Goal: Task Accomplishment & Management: Complete application form

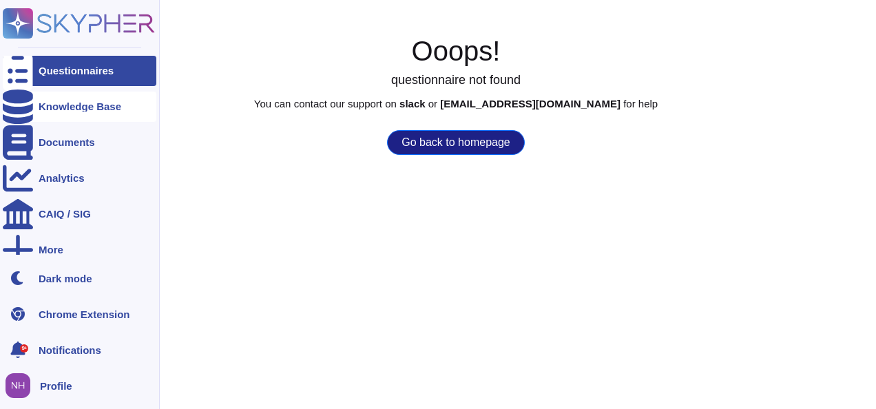
click at [77, 112] on div "Knowledge Base" at bounding box center [80, 107] width 154 height 30
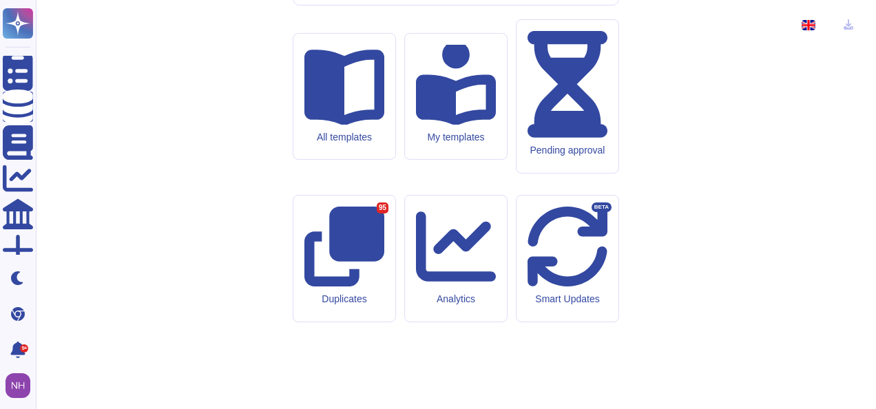
click at [826, 26] on div at bounding box center [814, 25] width 36 height 28
click at [826, 26] on icon at bounding box center [826, 26] width 0 height 0
click at [797, 91] on span "French" at bounding box center [792, 93] width 32 height 12
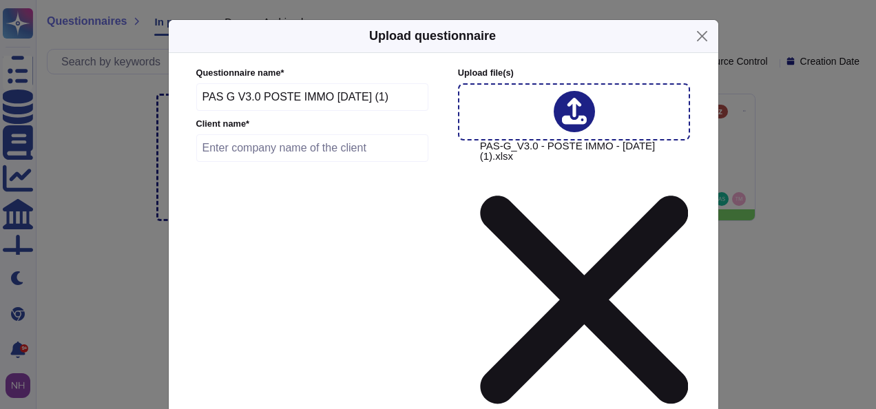
click at [244, 151] on input "text" at bounding box center [312, 148] width 233 height 28
type input "Poste IMMO"
type input "[DATE]"
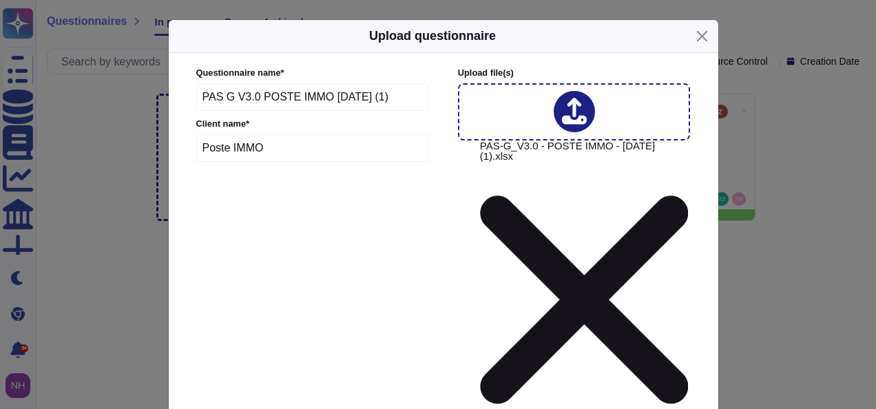
type input "95000"
type input "min"
click at [206, 173] on div at bounding box center [207, 177] width 11 height 11
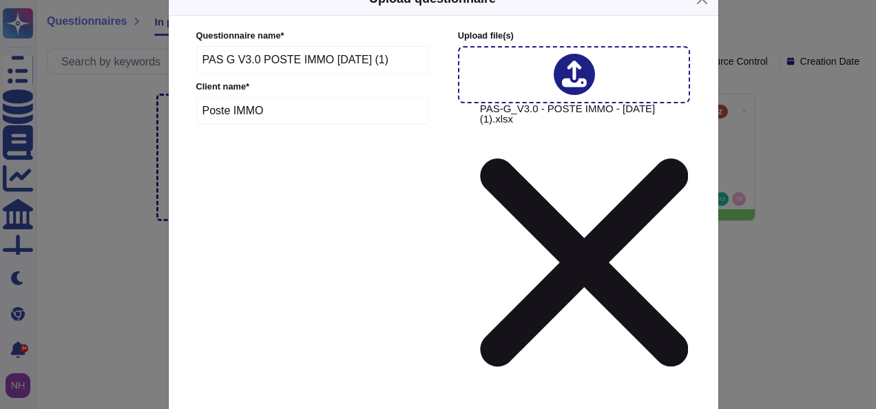
scroll to position [69, 0]
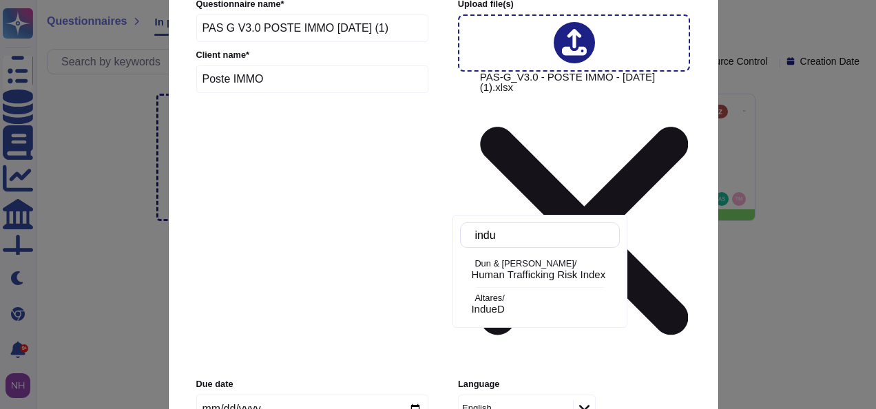
type input "indue"
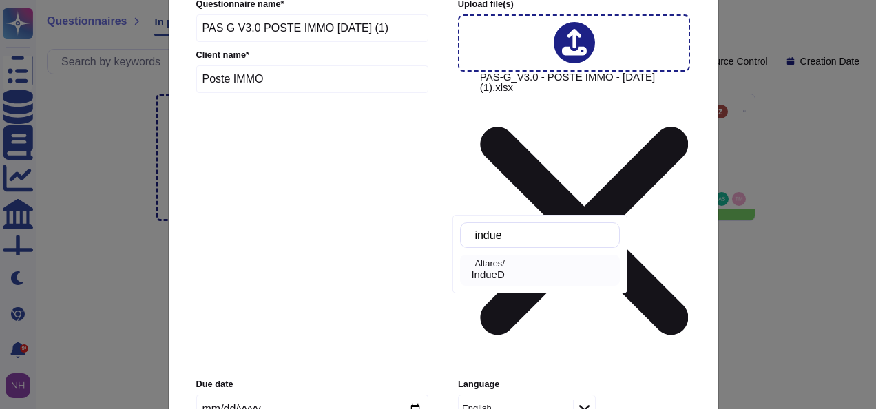
click at [536, 273] on div "IndueD" at bounding box center [542, 275] width 143 height 12
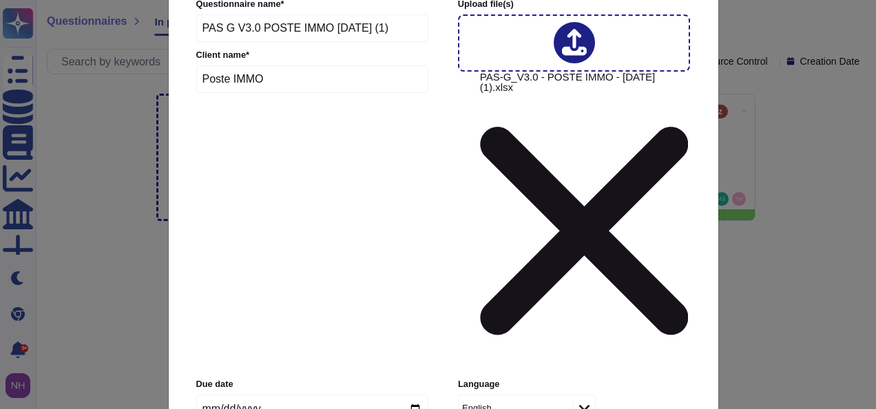
click at [530, 395] on div "English" at bounding box center [514, 407] width 111 height 25
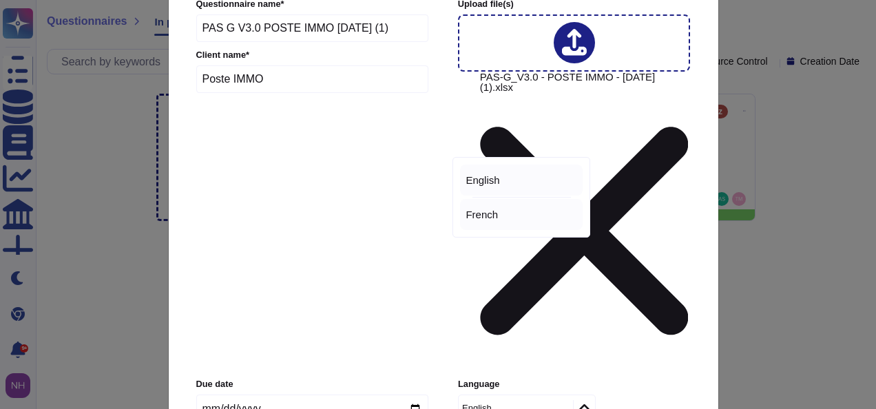
click at [516, 215] on div "French" at bounding box center [521, 215] width 112 height 12
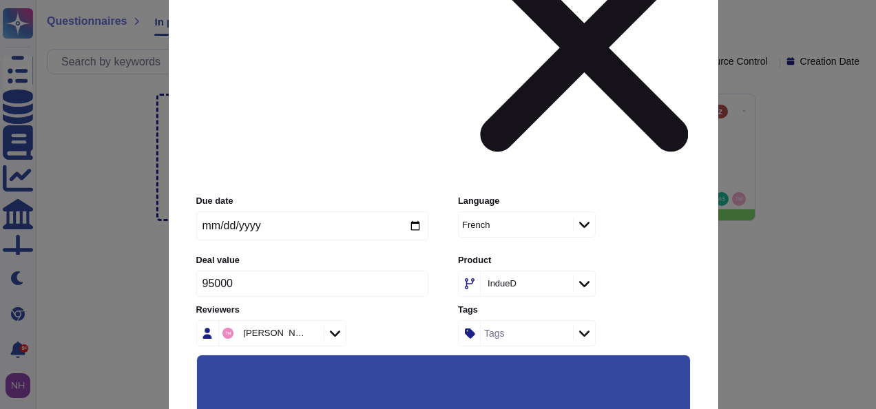
scroll to position [288, 0]
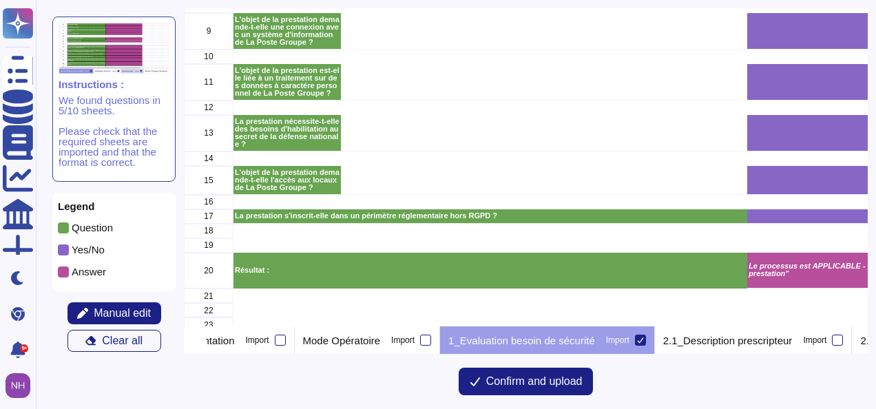
scroll to position [180, 0]
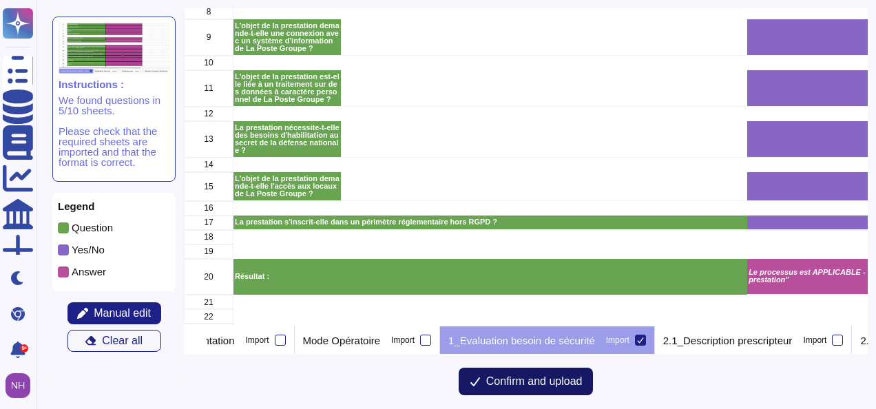
click at [543, 380] on span "Confirm and upload" at bounding box center [534, 381] width 96 height 11
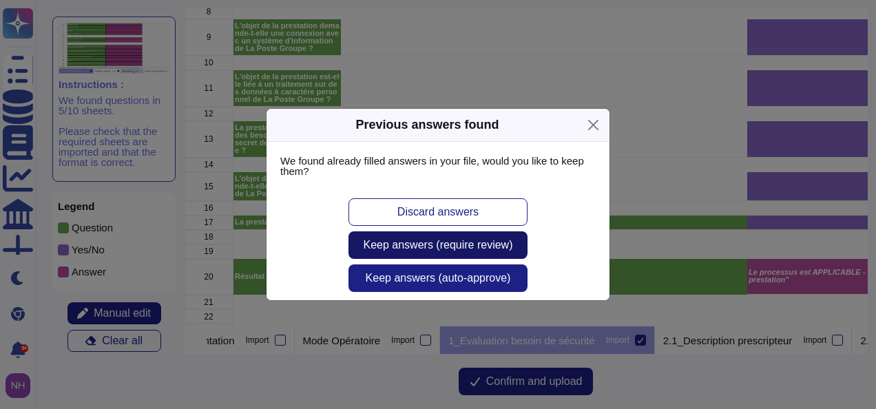
click at [451, 249] on span "Keep answers (require review)" at bounding box center [438, 245] width 149 height 11
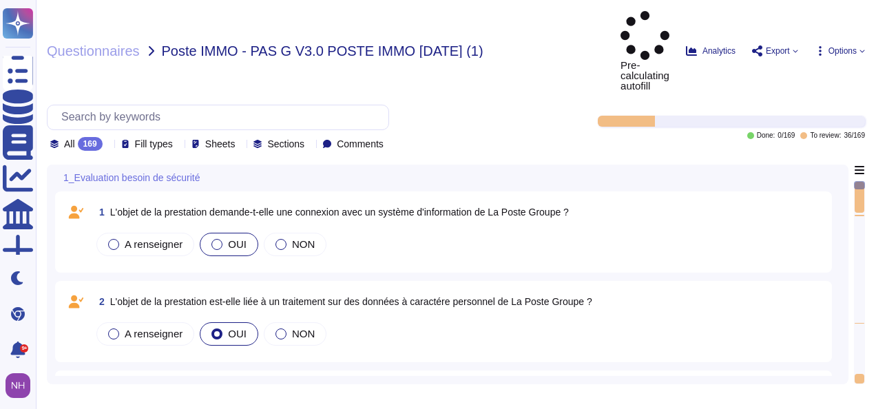
type textarea "Le processus est APPLICABLE - Procéder à l'étape suivante "Description de la pr…"
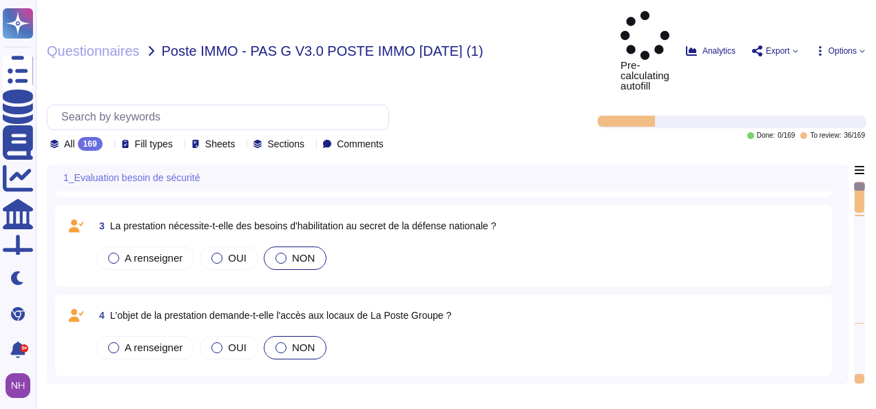
type textarea "Nom :"
type textarea "jour/mois/année"
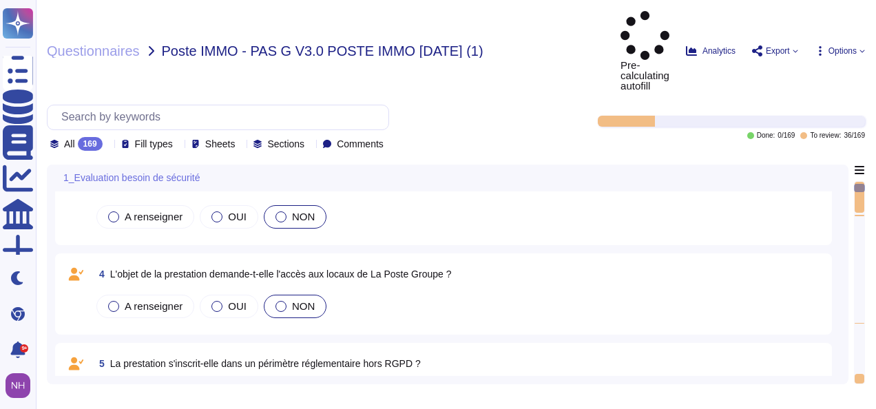
type textarea "A renseigner"
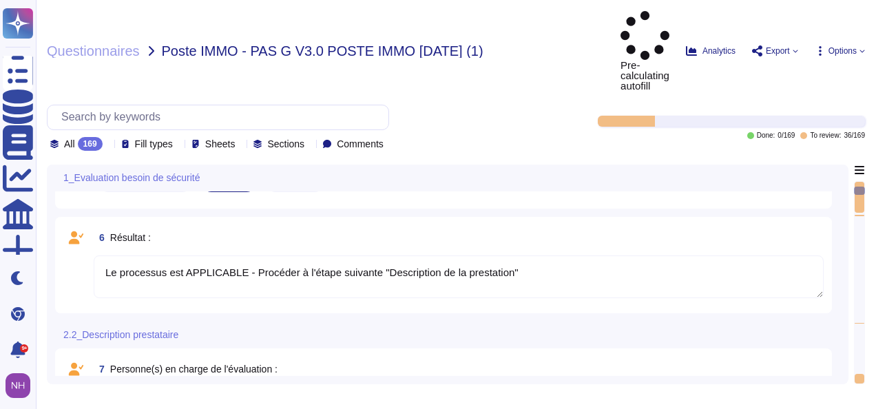
type textarea "A renseigner"
type textarea "Hébergeur 1"
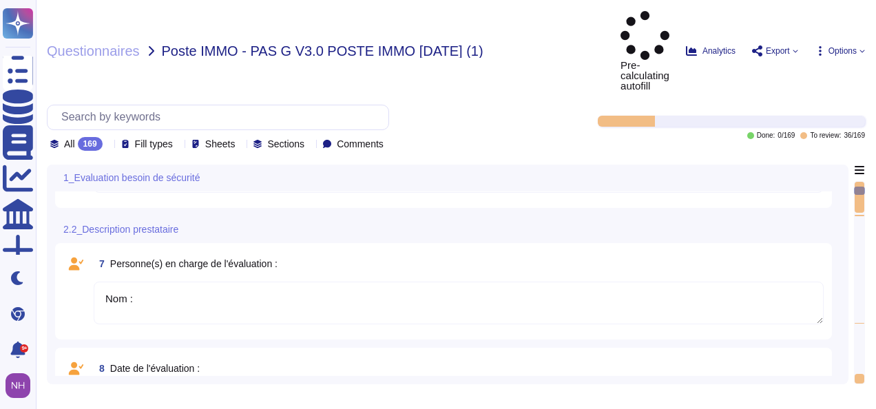
scroll to position [620, 0]
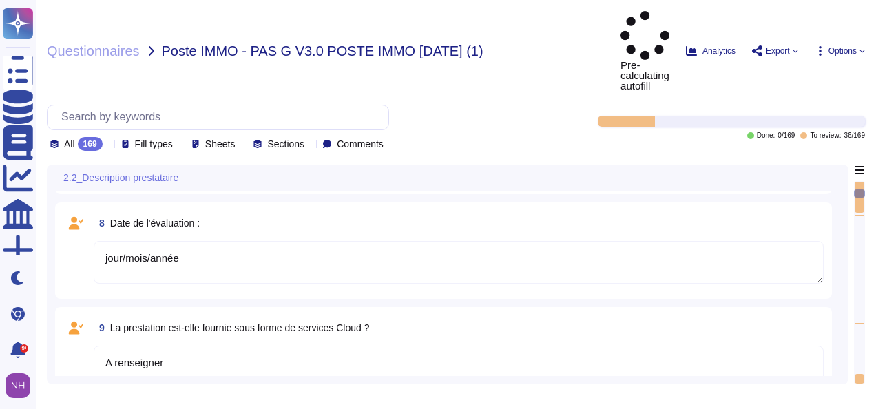
type textarea "A renseigner"
type textarea "Nom 1 :"
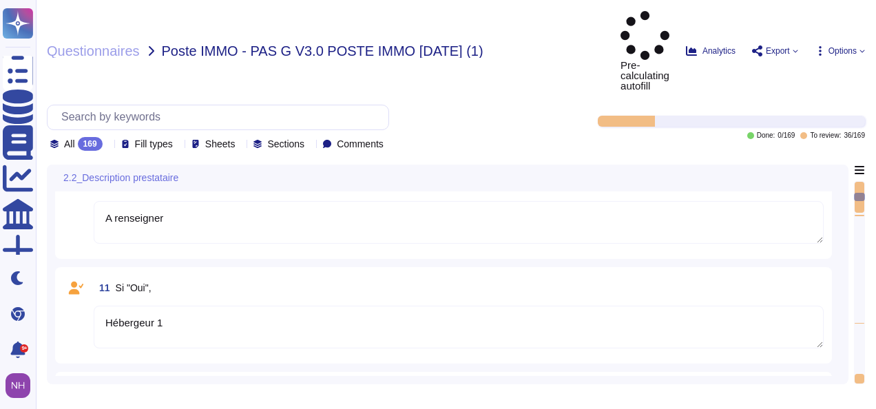
type textarea "Localisation 1 :"
type textarea "A renseigner"
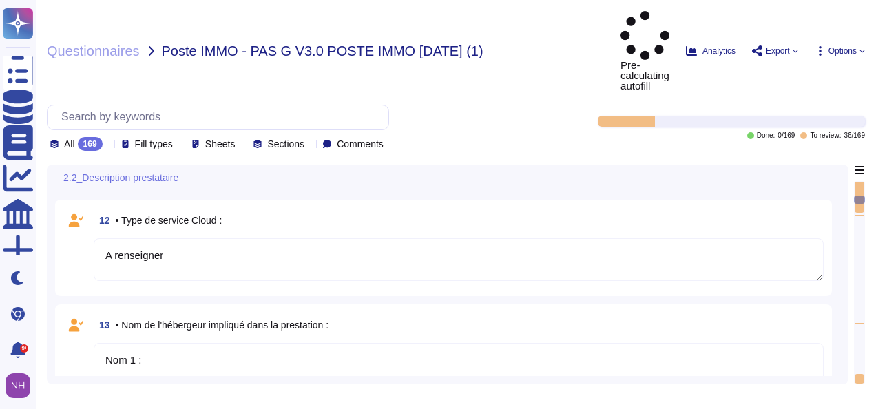
type textarea "A renseigner"
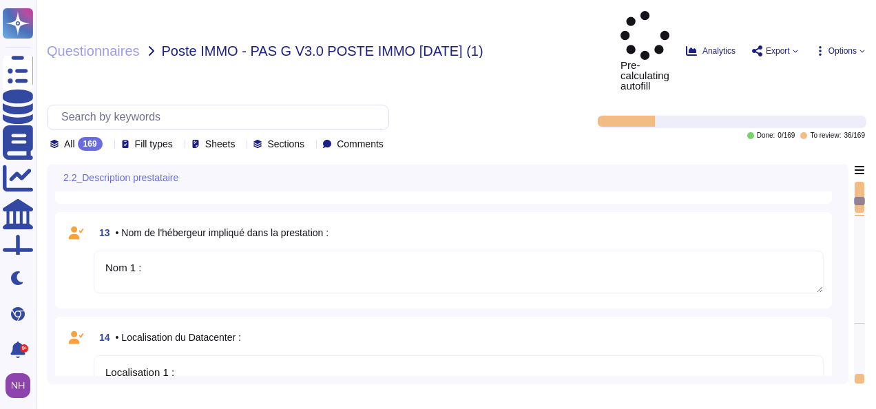
type textarea "A renseigner"
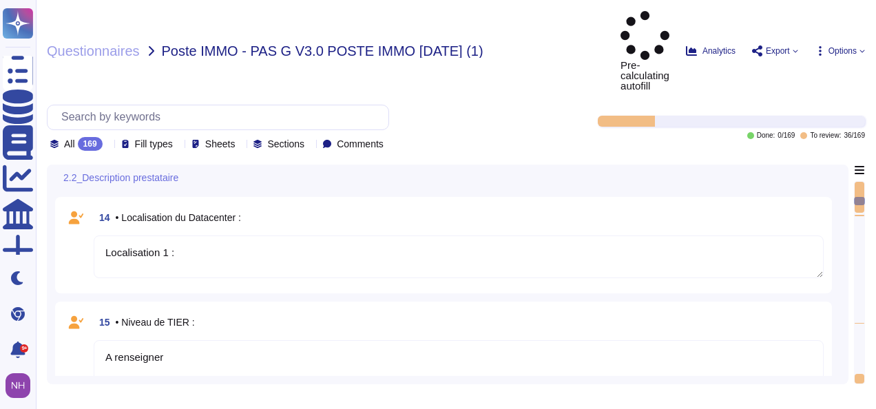
scroll to position [1239, 0]
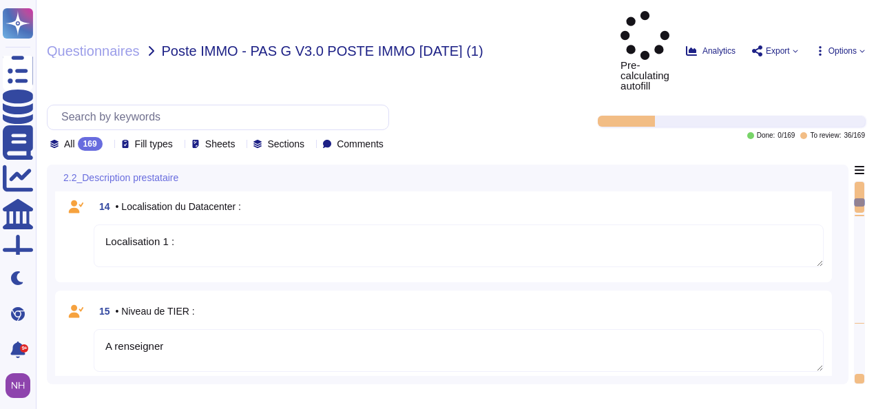
type textarea "A renseigner"
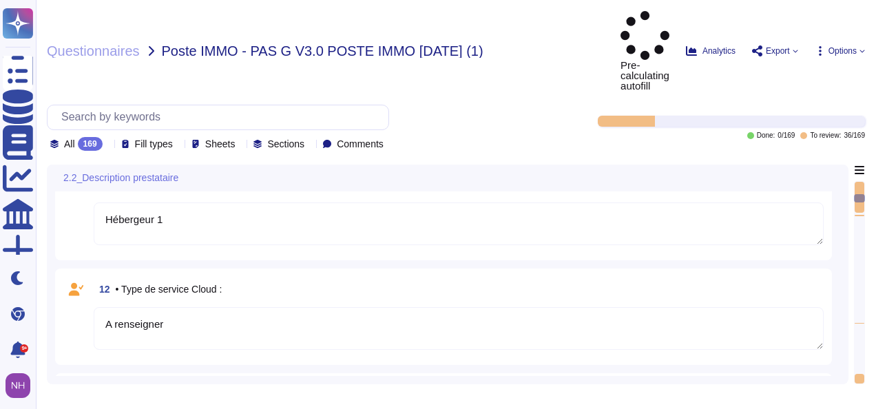
type textarea "jour/mois/année"
type textarea "A renseigner"
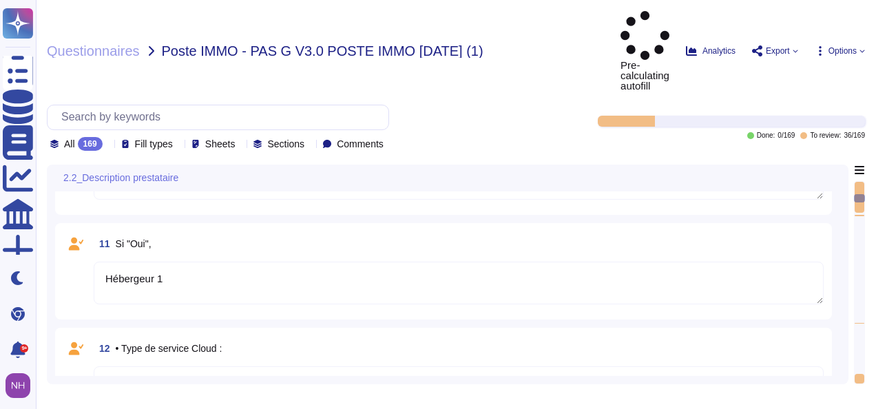
scroll to position [826, 0]
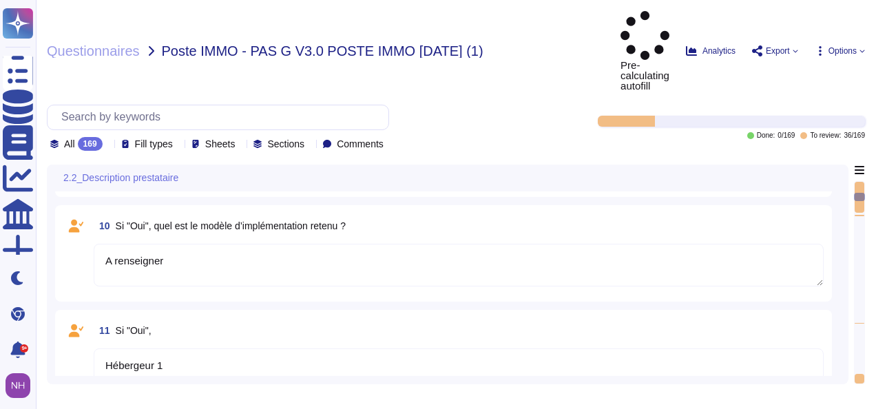
type textarea "Nom :"
drag, startPoint x: 861, startPoint y: 168, endPoint x: 861, endPoint y: 229, distance: 61.3
click at [861, 229] on div at bounding box center [859, 282] width 11 height 203
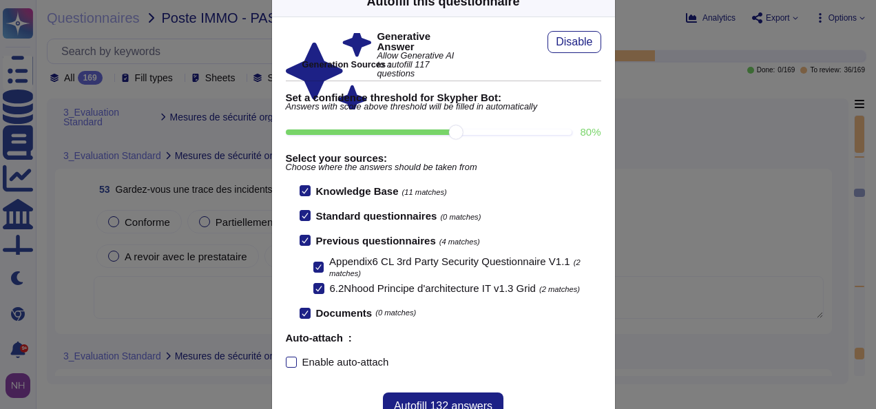
scroll to position [0, 0]
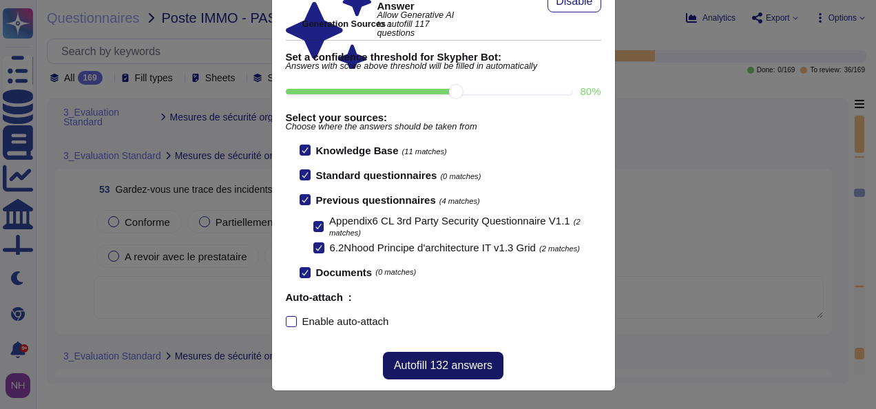
click at [448, 360] on span "Autofill 132 answers" at bounding box center [443, 365] width 98 height 11
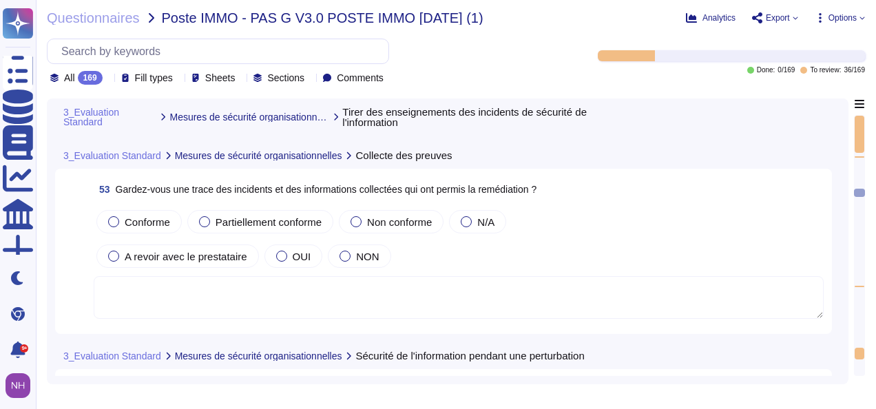
type textarea "Altares dispose d'un plan de continuité d'activité (PCA) qui vise à anticiper l…"
type textarea "Oui, tous les incidents sont enregistrés (qualifiés, datés et référencés) dans …"
type textarea "Oui, notre processus de gestion des incidents intègre la notion de « leçon appr…"
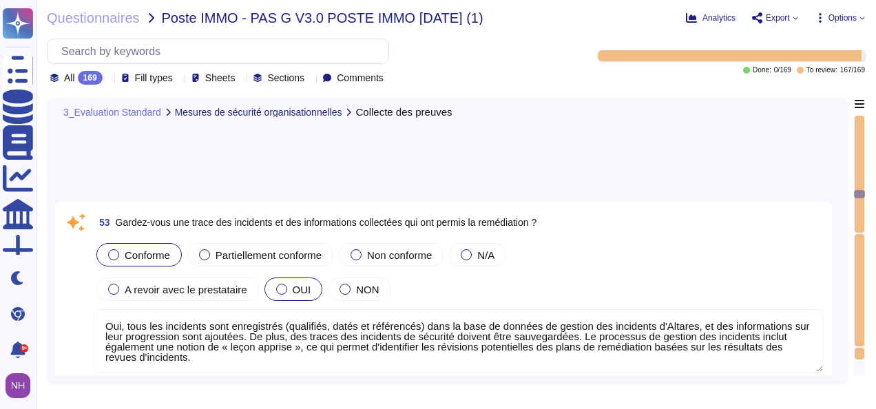
type textarea "Altares dispose d'un plan de continuité d'activité (PCA) qui vise à anticiper l…"
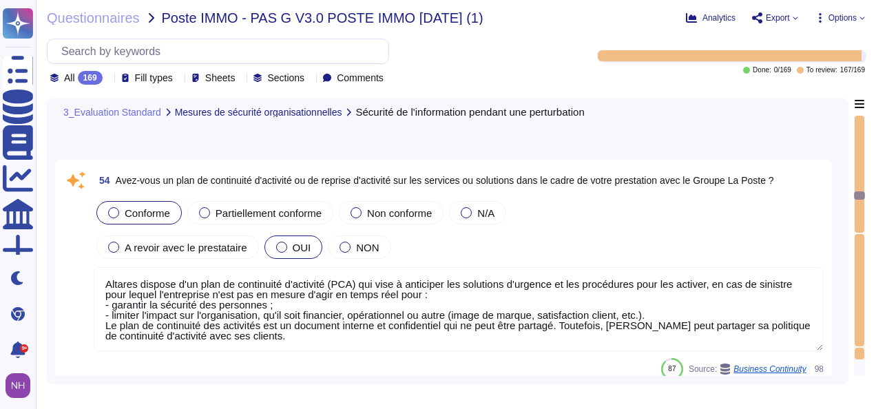
type textarea "Nous identifions et documentons toutes les normes, réglementations, exigences l…"
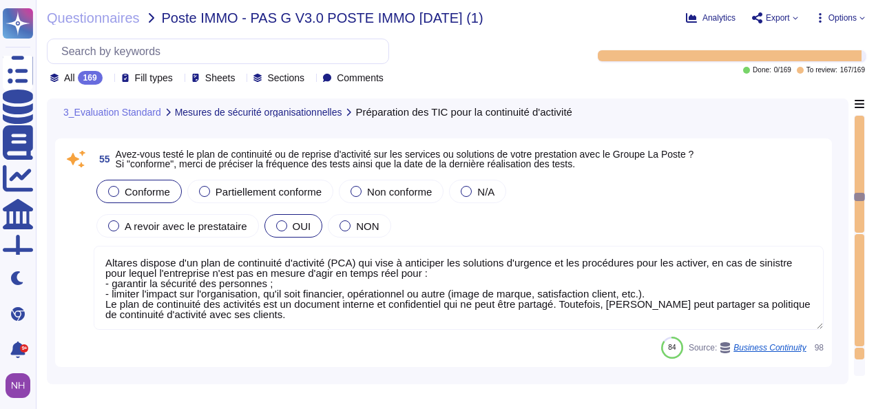
type textarea "All data within Altares-D&B applications is the responsibility of the group. Cu…"
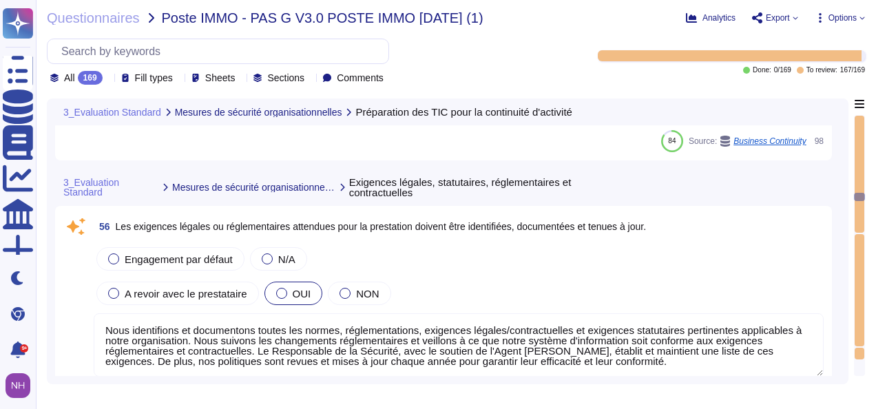
type textarea "Conformément à la politique de sauvegarde d'Altares, un plan de sauvegarde est …"
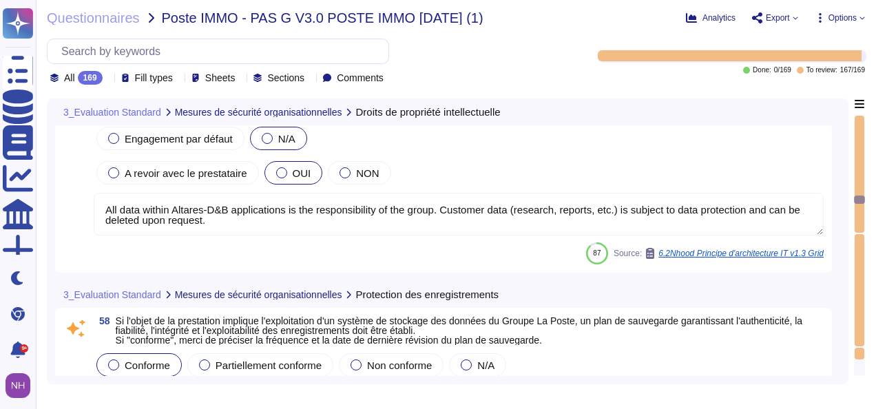
type textarea "Oui, Altares - D&B déclare tenir un registre écrit des activités de traitement …"
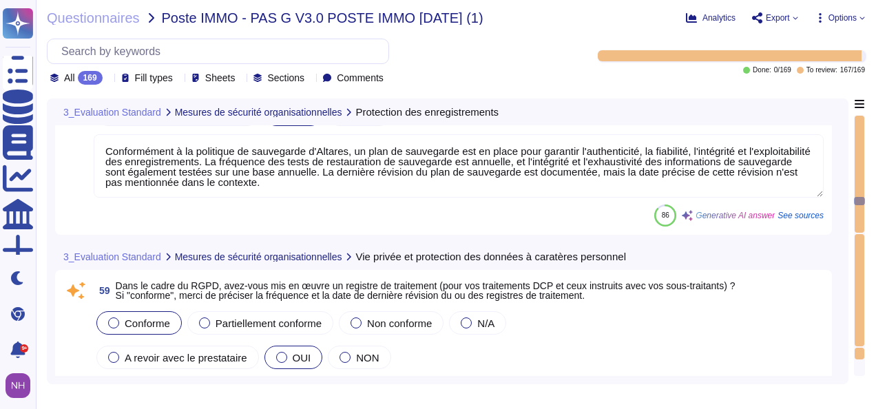
type textarea "Oui, nous réalisons des audits indépendants de sécurité de notre système d’info…"
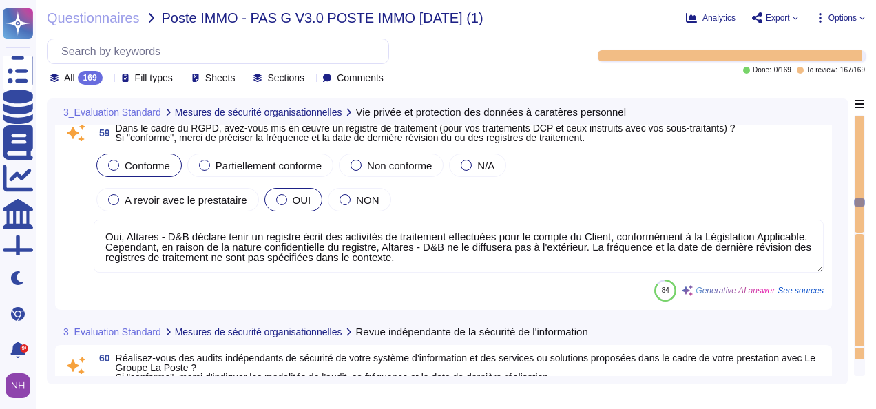
type textarea "Les audits/scans de sécurité peuvent être effectués sur des environnements infé…"
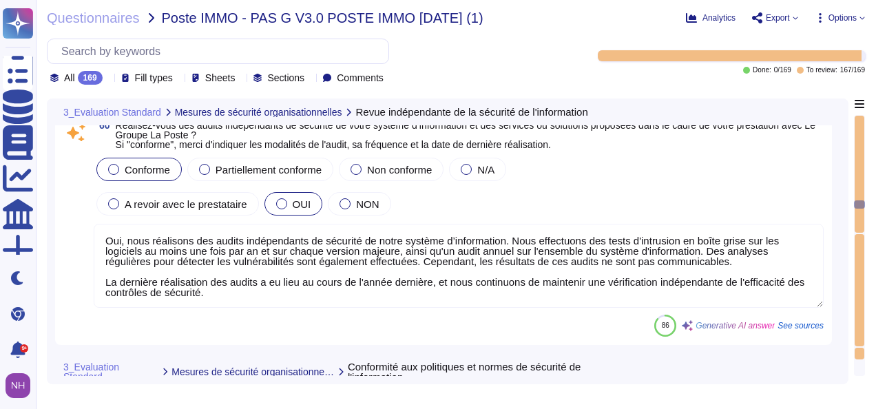
type textarea "Oui, nous avons des procédures documentées assurant les activités opérationnell…"
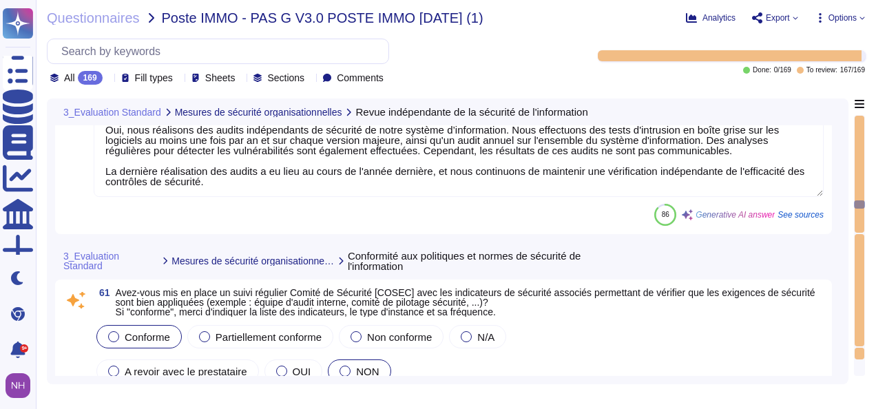
type textarea "Oui, [PERSON_NAME] effectue des vérifications des références des candidats avan…"
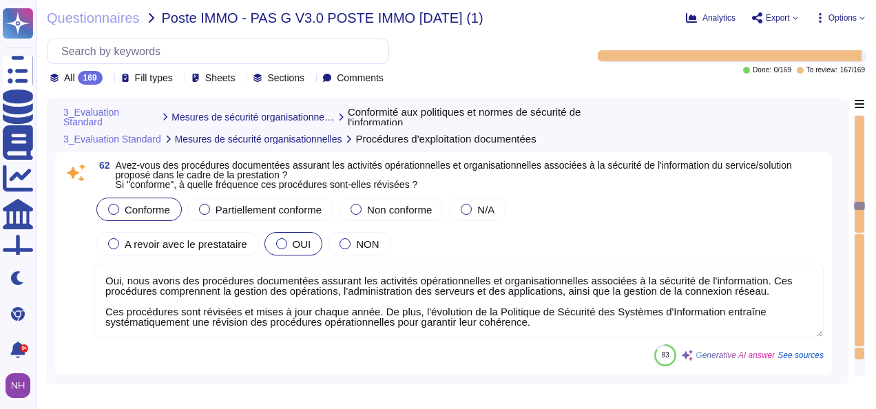
type textarea "Oui, les responsabilités du personnel et de l'organisation en matière de sécuri…"
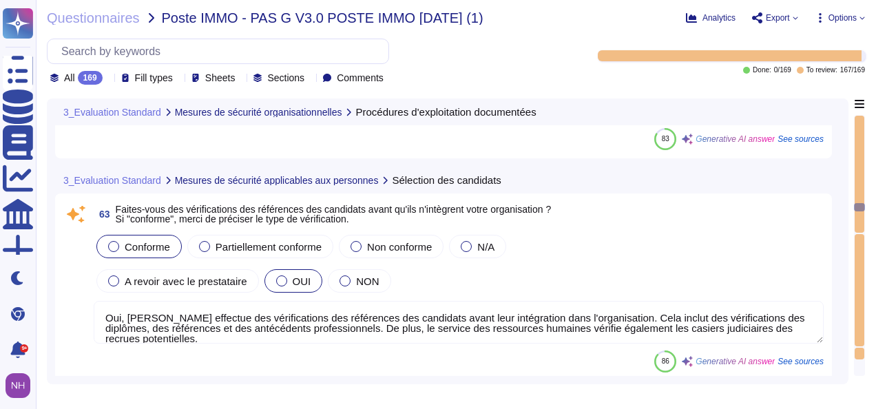
type textarea "Altares sensibilise son personnel à la cybersécurité à travers plusieurs initia…"
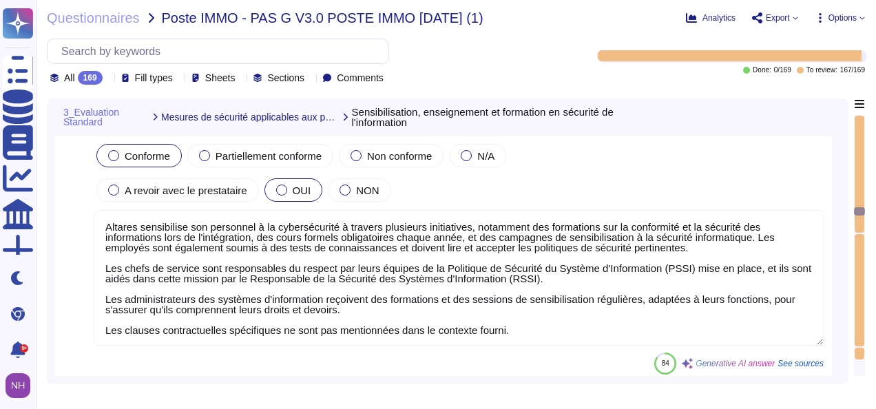
type textarea "Oui, Altares a mis en place un Code Éthique qui stipule que le non-respect de c…"
type textarea "Les obligations de confidentialité resteront en vigueur pour une période de cin…"
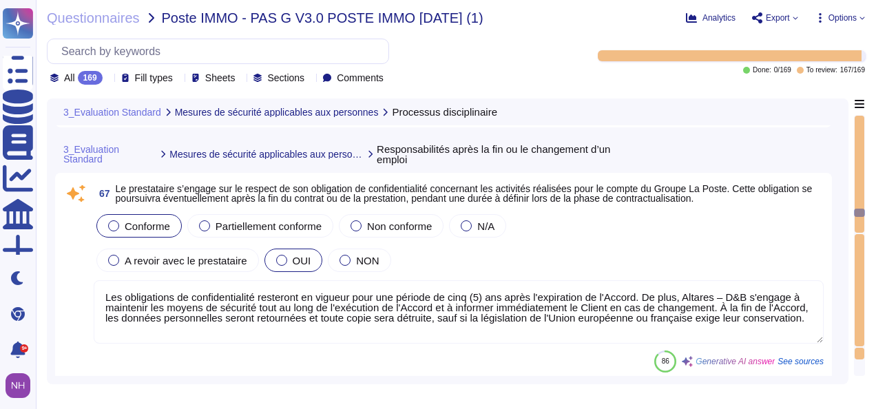
type textarea "Oui, les accords de confidentialité sont intégrés au contrat de travail. Tous l…"
type textarea "Lor, ipsu dolor sit am conse adi elitsed do eiusmodt inci utlabore etd magnaali…"
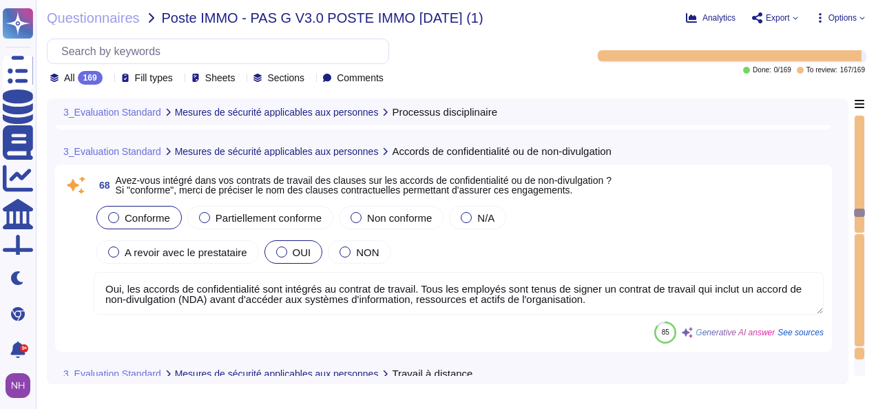
scroll to position [11331, 0]
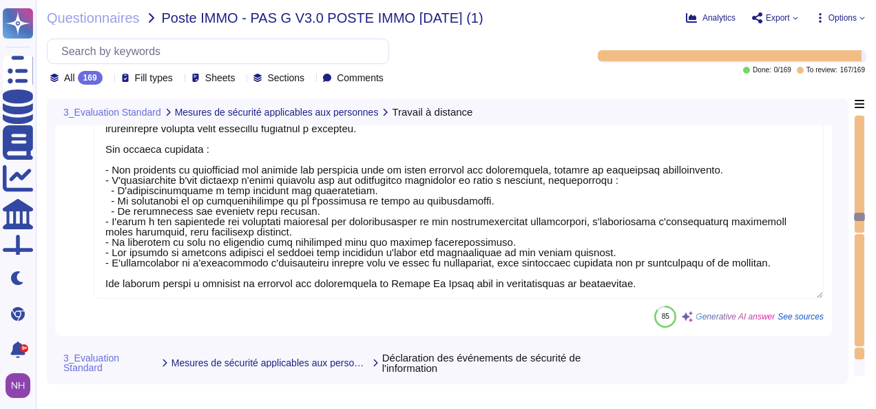
type textarea "Oui, nous avons mis en place un mécanisme pour que notre personnel puisse décla…"
type textarea "La protection physique des locaux d'Altares est assurée par des contrôles d'acc…"
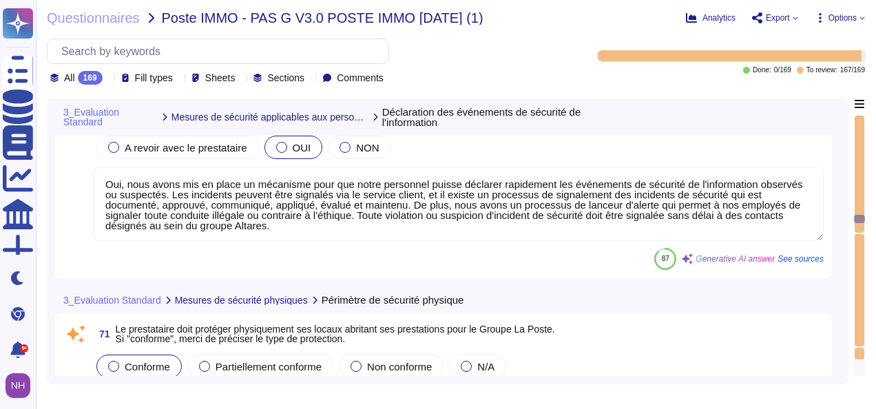
type textarea "Nous avons un accès restreint au local technique, contrôlé physiquement à l'aid…"
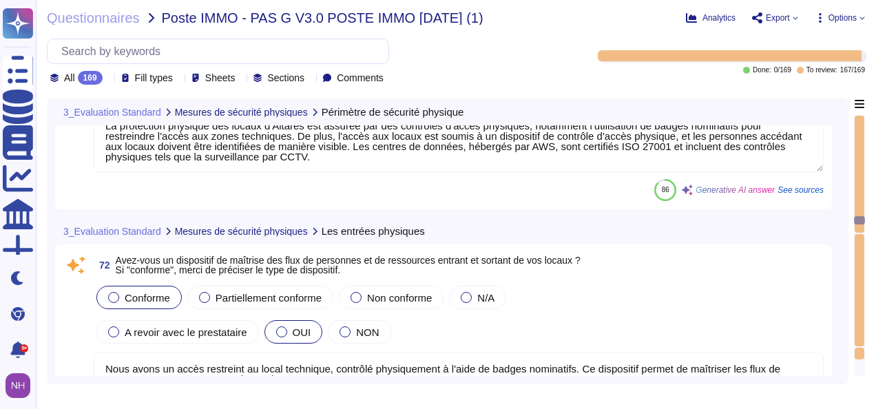
type textarea "Nous avons mis en place un dispositif de contrôle d'accès physique pour protége…"
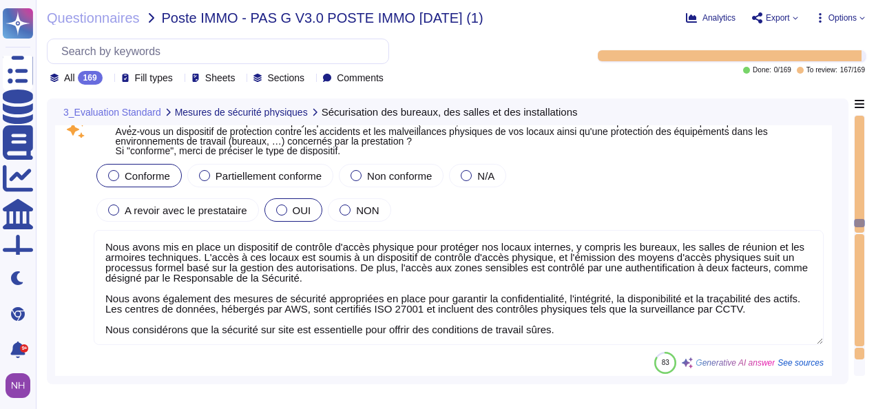
type textarea "Le prestataire s'engage à signaler toute suspicion ou attaque avérée sur le sys…"
type textarea "Oui, Altares a mis en œuvre des mesures de protection nécessaires pour limiter …"
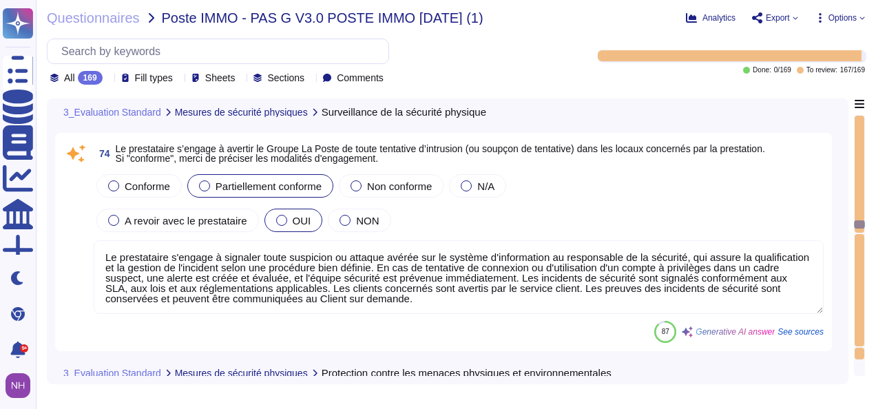
type textarea "Aucune surveillance vidéo dans les locaux d'Altares. Les centres de données son…"
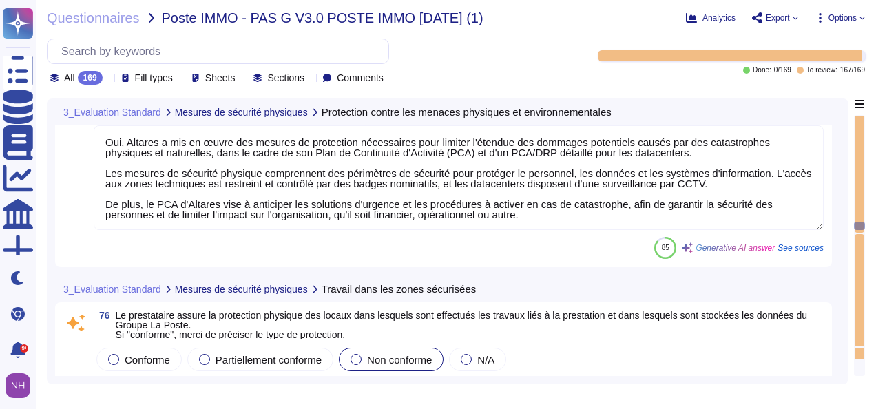
type textarea "Accès restreint au local technique. Contrôle physique à l'aide de badges nomina…"
type textarea "Oui, le matériel utilisé dans le cadre de la prestation est situé dans un empla…"
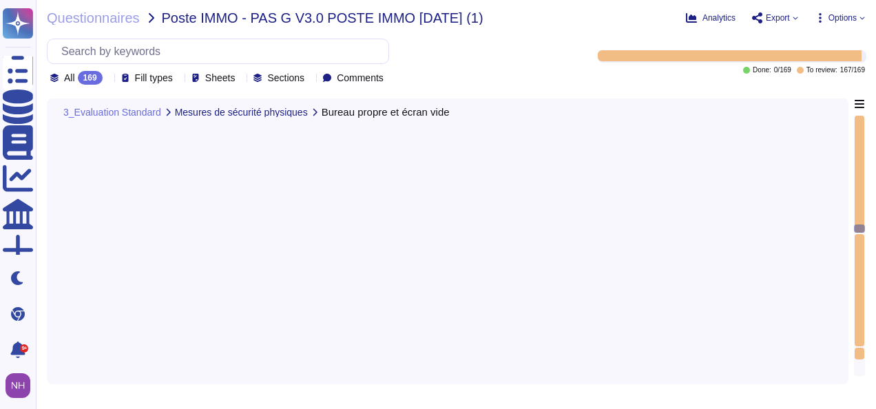
type textarea "Lore ipsum dol si ametc adipiscin elitseddoei temp incididu ut labor, e'dolorem…"
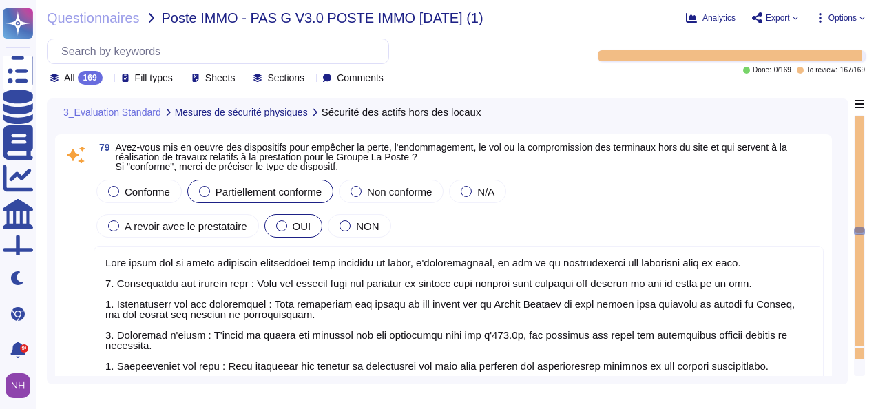
type textarea "Oui, les données sont chiffrées. Le type de dispositif de chiffrement utilisé e…"
type textarea "Oui, les équipements supports assurant les services/solutions sont inspectés et…"
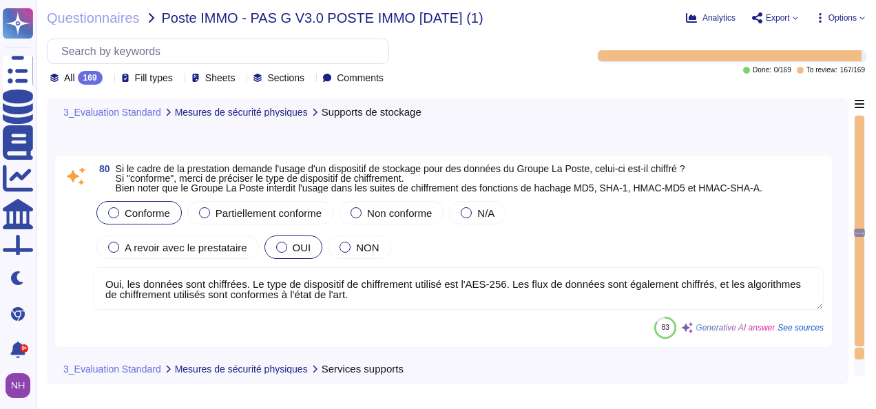
type textarea "Oui, la maintenance et la mise à jour de la solution et de l'infrastructure de …"
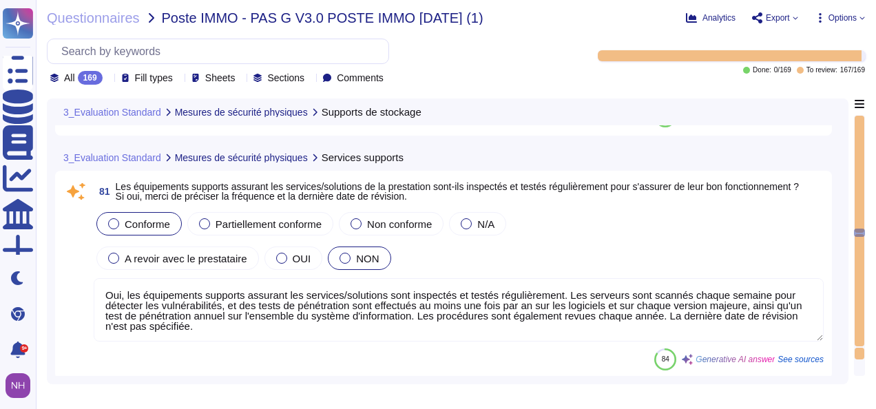
scroll to position [14705, 0]
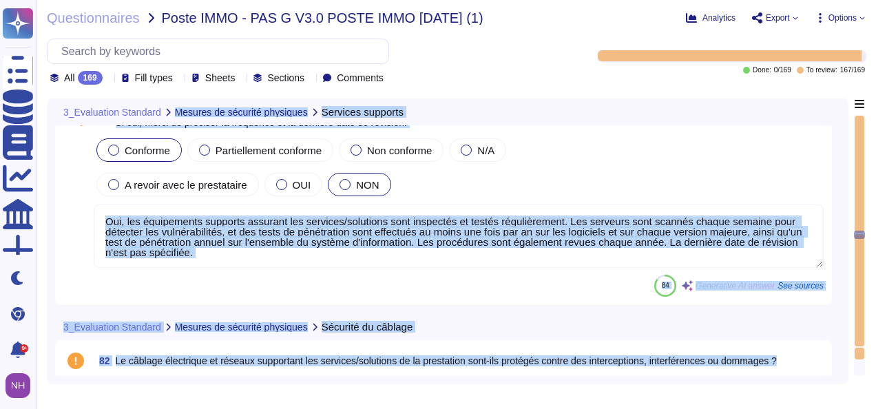
drag, startPoint x: 861, startPoint y: 233, endPoint x: 857, endPoint y: 382, distance: 149.5
click at [851, 390] on div "Questionnaires Poste IMMO - PAS G V3.0 POSTE IMMO [DATE] (1) Analytics Export O…" at bounding box center [456, 204] width 840 height 409
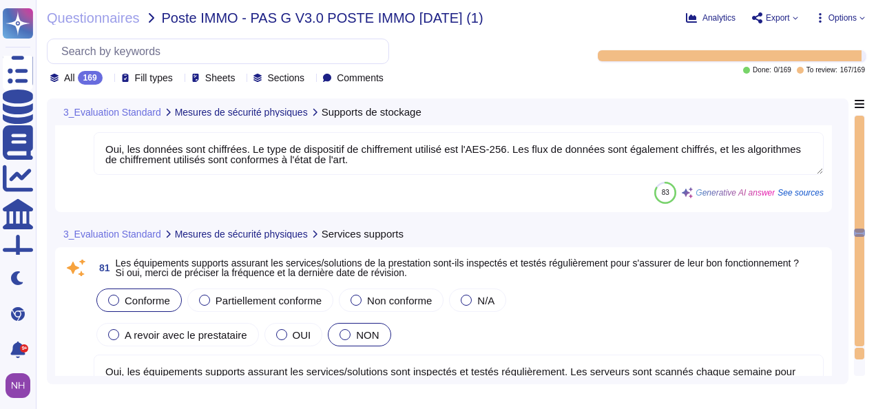
type textarea "Oui, les données sont chiffrées. Le type de dispositif de chiffrement utilisé e…"
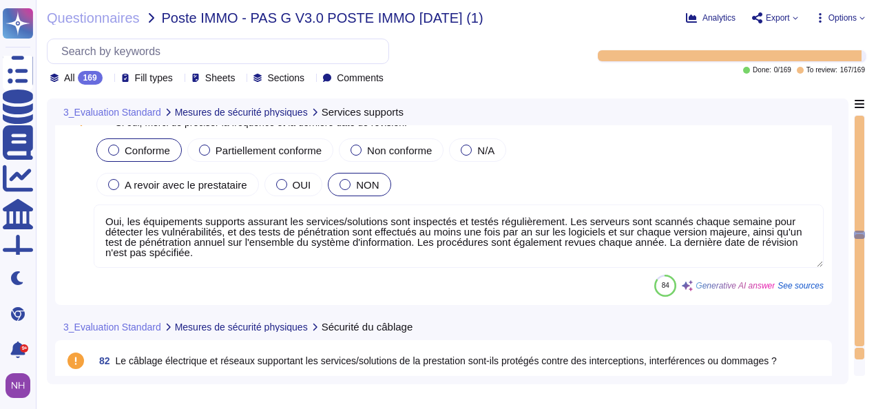
type textarea "Oui, la maintenance et la mise à jour de la solution et de l'infrastructure de …"
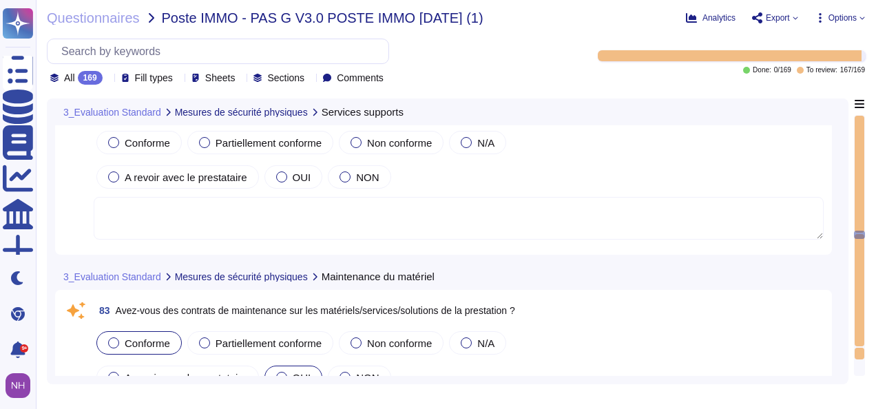
scroll to position [14981, 0]
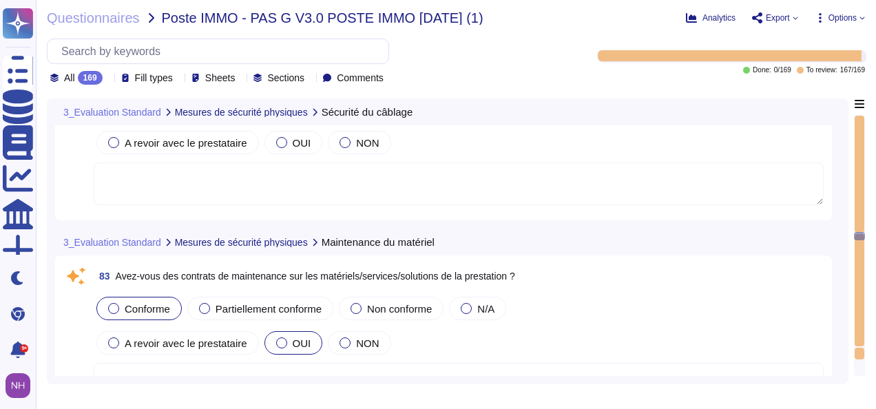
type textarea "Lor, ipsu dolor sit ametconse ad eli seddoeiusm tempori utla et dolo ma aliqu e…"
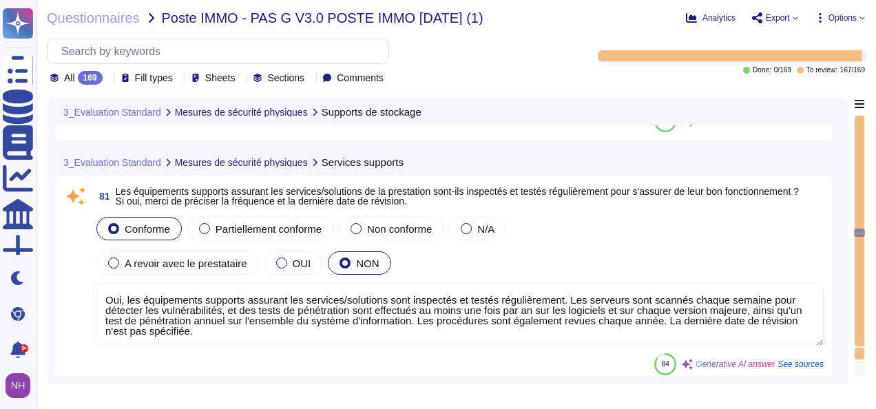
type textarea "Oui, les données sont chiffrées. Le type de dispositif de chiffrement utilisé e…"
type textarea "Oui, les équipements supports assurant les services/solutions sont inspectés et…"
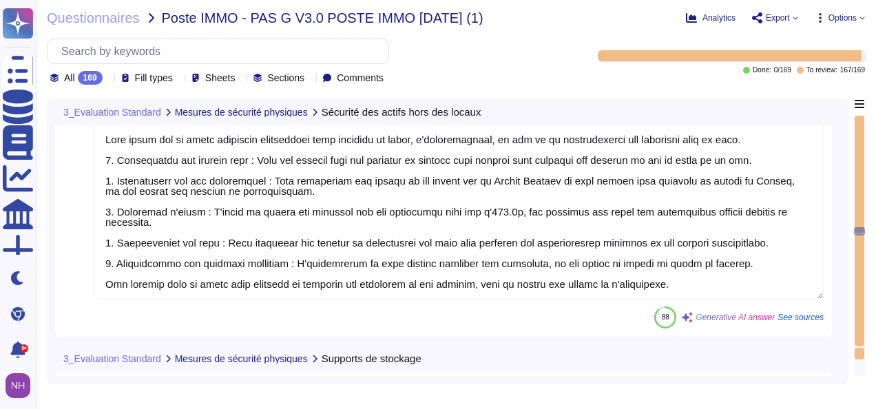
type textarea "Lore ipsum dol si ametc adipiscin elitseddoei temp incididu ut labor, e'dolorem…"
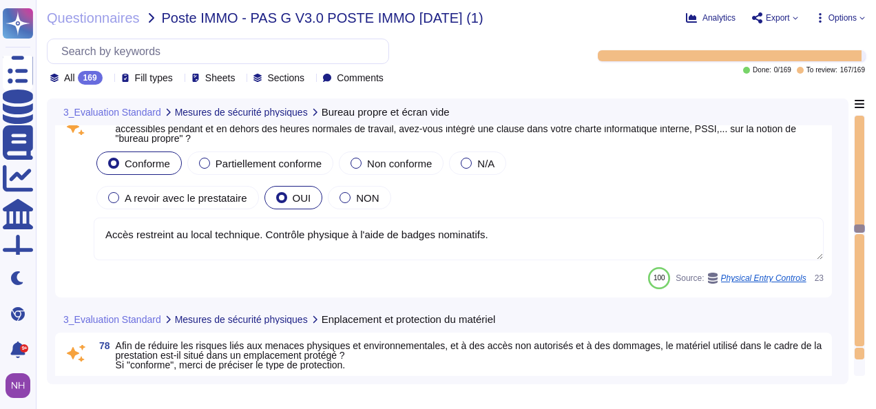
type textarea "Accès restreint au local technique. Contrôle physique à l'aide de badges nomina…"
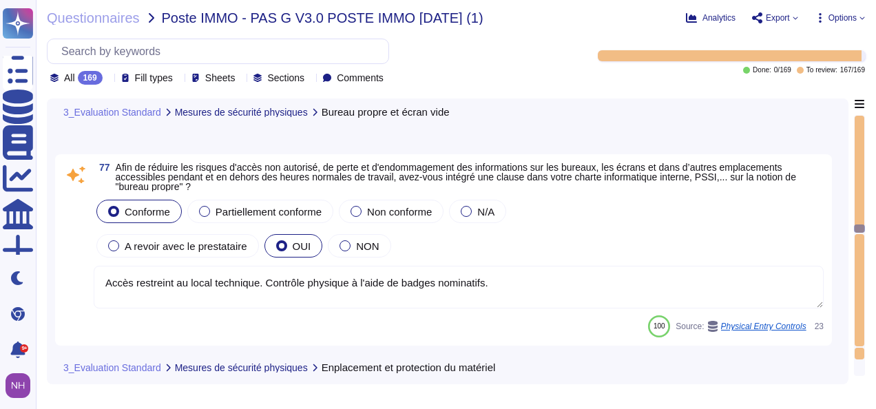
type textarea "Oui, le matériel utilisé dans le cadre de la prestation est situé dans un empla…"
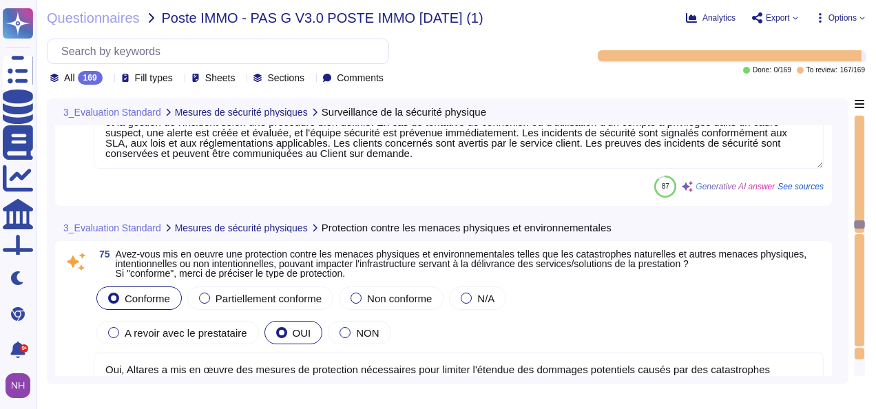
type textarea "Le prestataire s'engage à signaler toute suspicion ou attaque avérée sur le sys…"
type textarea "Oui, Altares a mis en œuvre des mesures de protection nécessaires pour limiter …"
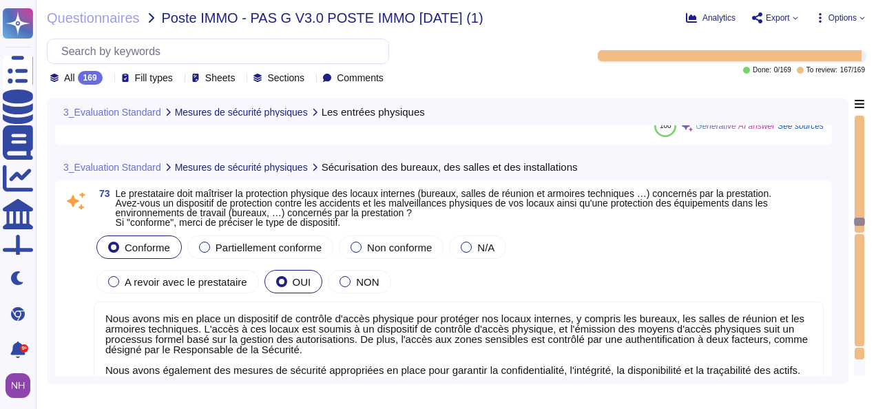
type textarea "Nous avons un accès restreint au local technique, contrôlé physiquement à l'aid…"
type textarea "Nous avons mis en place un dispositif de contrôle d'accès physique pour protége…"
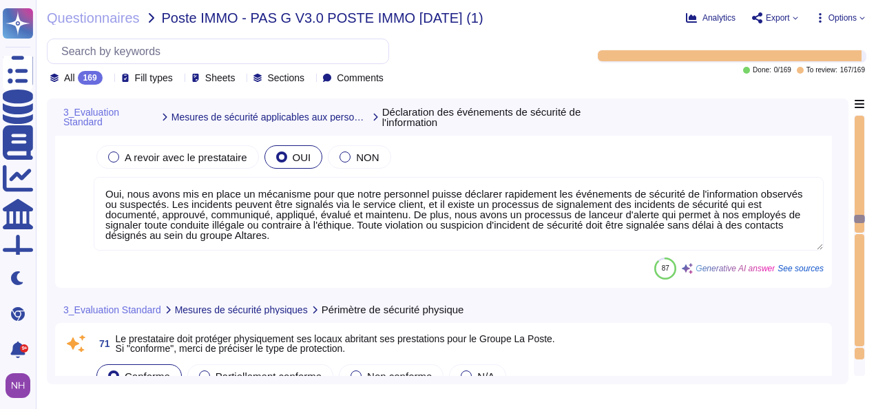
type textarea "Oui, nous avons mis en place un mécanisme pour que notre personnel puisse décla…"
type textarea "La protection physique des locaux d'Altares est assurée par des contrôles d'acc…"
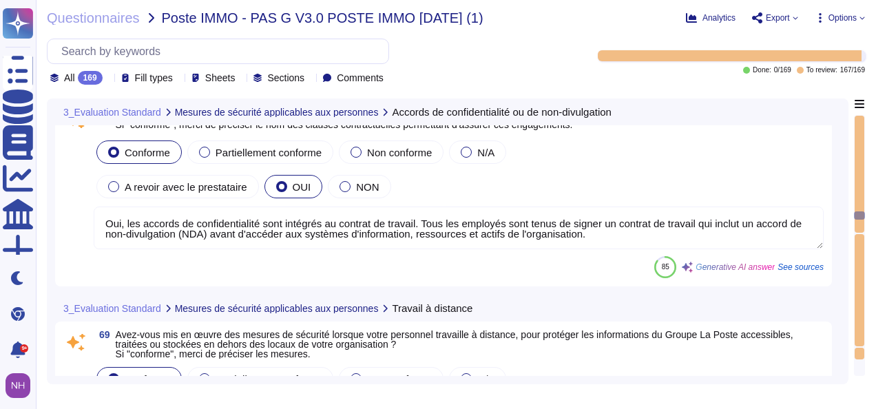
type textarea "Oui, les accords de confidentialité sont intégrés au contrat de travail. Tous l…"
type textarea "Lor, ipsu dolor sit am conse adi elitsed do eiusmodt inci utlabore etd magnaali…"
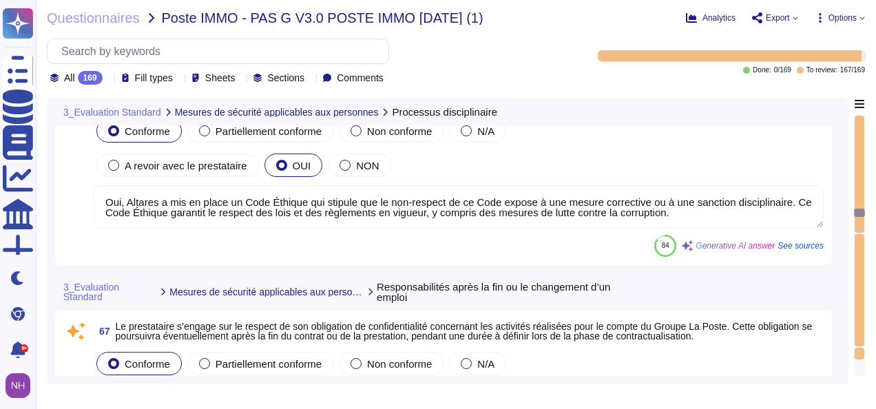
type textarea "Oui, Altares a mis en place un Code Éthique qui stipule que le non-respect de c…"
type textarea "Les obligations de confidentialité resteront en vigueur pour une période de cin…"
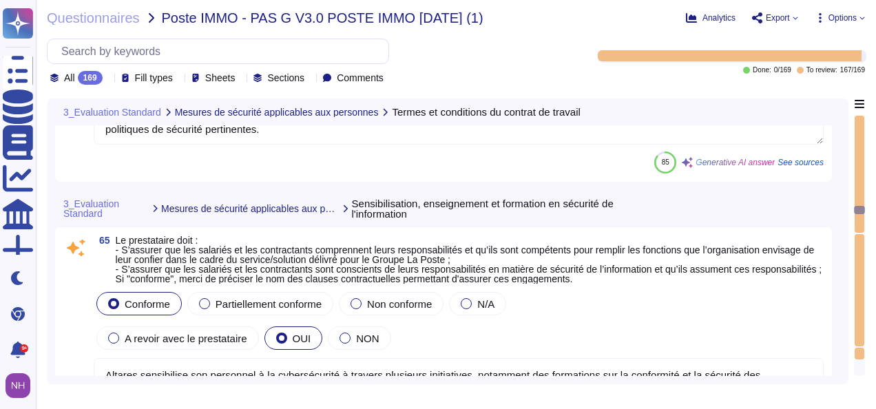
type textarea "Oui, les responsabilités du personnel et de l'organisation en matière de sécuri…"
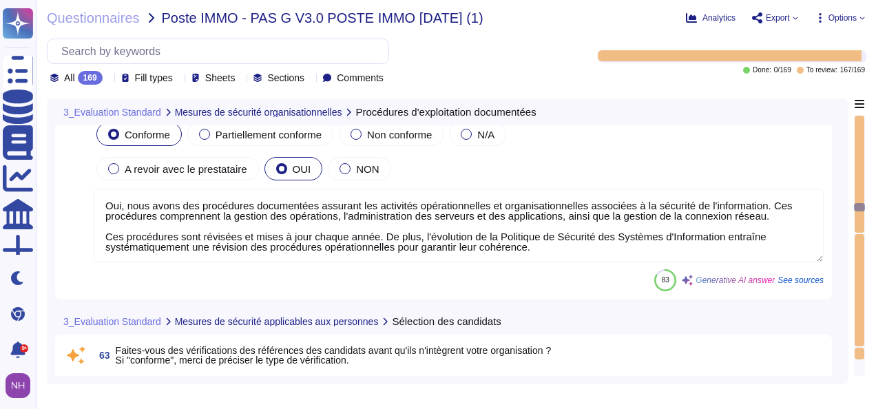
type textarea "Oui, nous avons des procédures documentées assurant les activités opérationnell…"
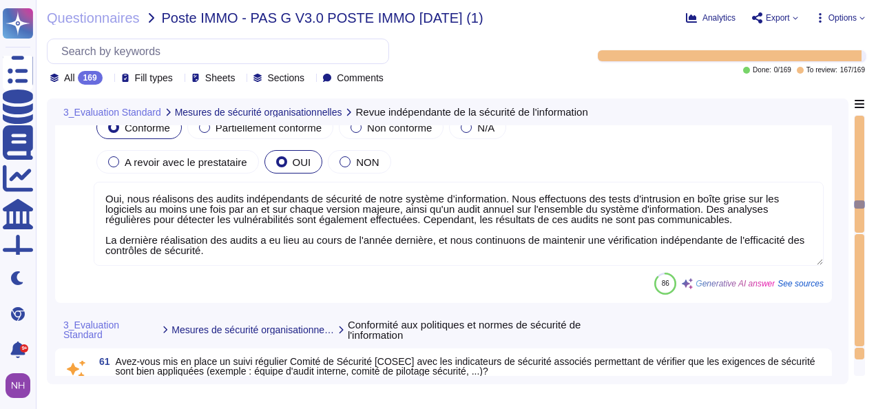
type textarea "Oui, nous réalisons des audits indépendants de sécurité de notre système d’info…"
type textarea "Les audits/scans de sécurité peuvent être effectués sur des environnements infé…"
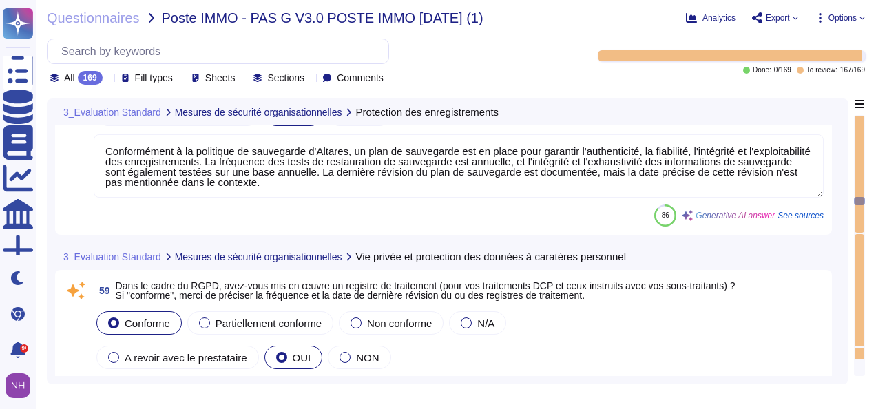
type textarea "Conformément à la politique de sauvegarde d'Altares, un plan de sauvegarde est …"
type textarea "Oui, Altares - D&B déclare tenir un registre écrit des activités de traitement …"
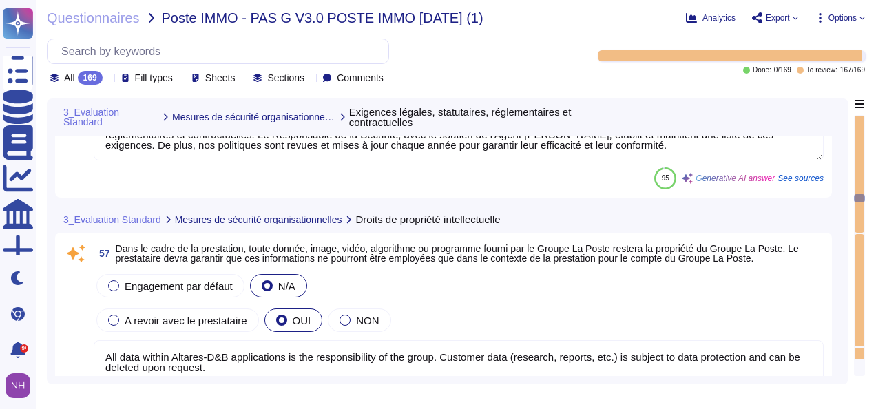
type textarea "Nous identifions et documentons toutes les normes, réglementations, exigences l…"
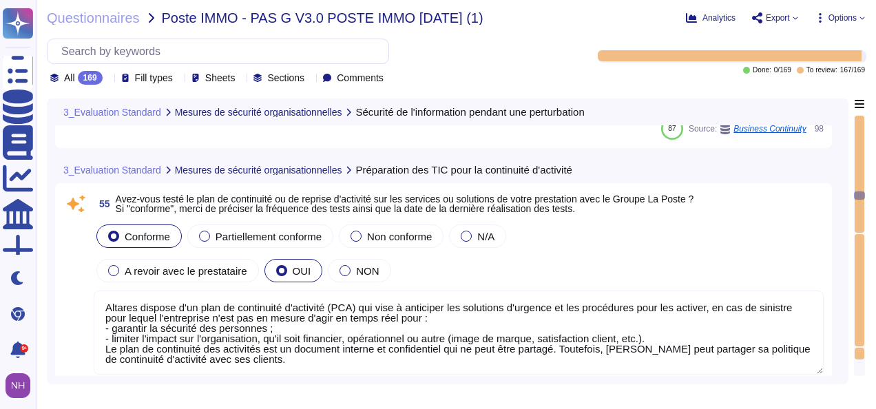
type textarea "Altares dispose d'un plan de continuité d'activité (PCA) qui vise à anticiper l…"
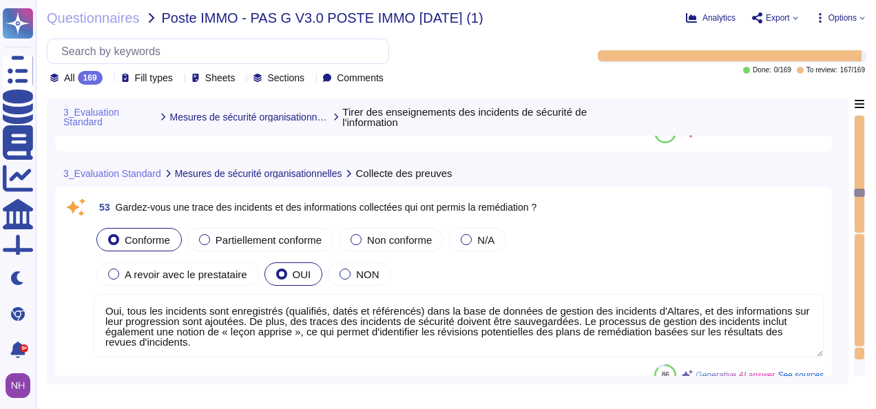
type textarea "Oui, notre processus de gestion des incidents intègre la notion de « leçon appr…"
type textarea "Oui, tous les incidents sont enregistrés (qualifiés, datés et référencés) dans …"
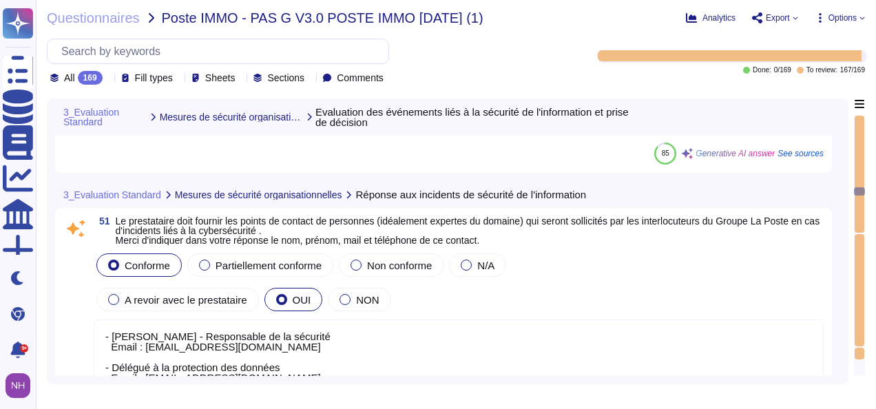
type textarea "Oui, nous avons un schéma de catégorisation et de priorisation des incidents de…"
type textarea "- [PERSON_NAME] - Responsable de la sécurité Email : [EMAIL_ADDRESS][DOMAIN_NAM…"
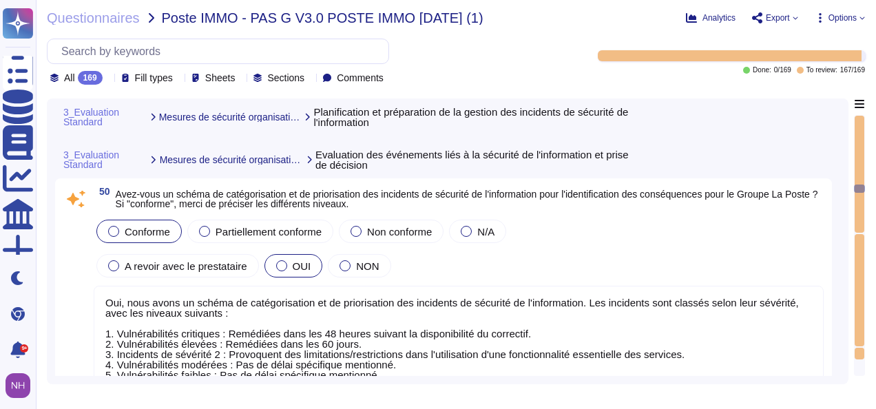
type textarea "Lor, ipsu dolor sit am conse ad elitseddo ei tempori utl etdolorem al enimadmi,…"
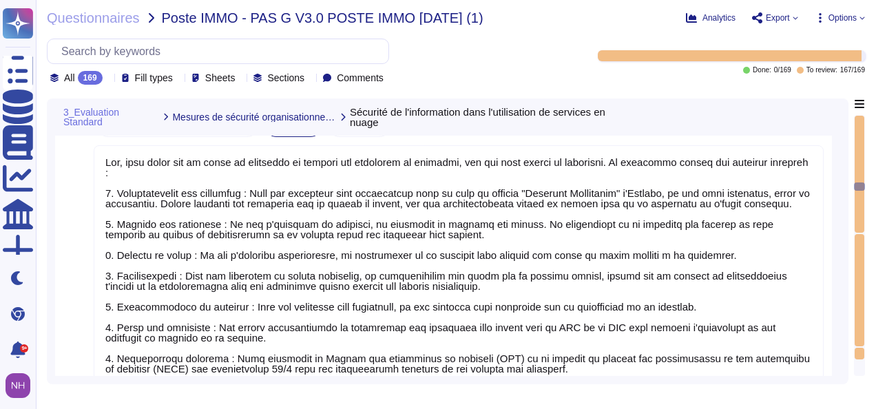
type textarea "provided by our partner's Aprovall's solution Altares is just a data provider"
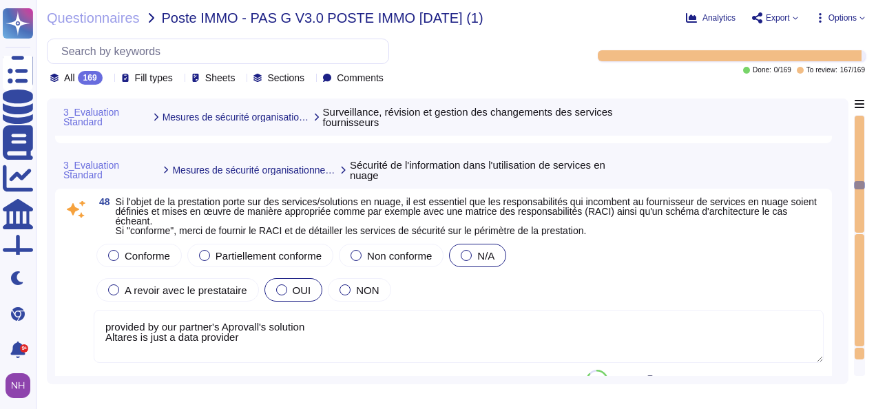
type textarea "Oui, nous avons mis en œuvre une révision régulière pour identifier les changem…"
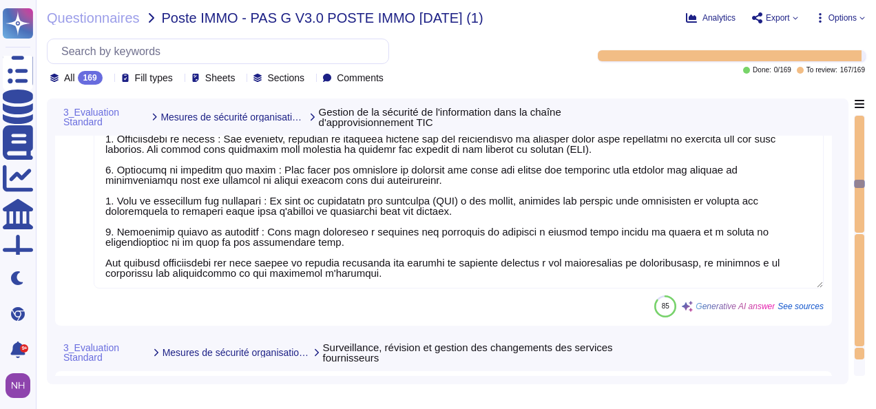
type textarea "Lor, ipsu dolor sit am conse adi elitseddo ei tem incididunt utla etdol mag ali…"
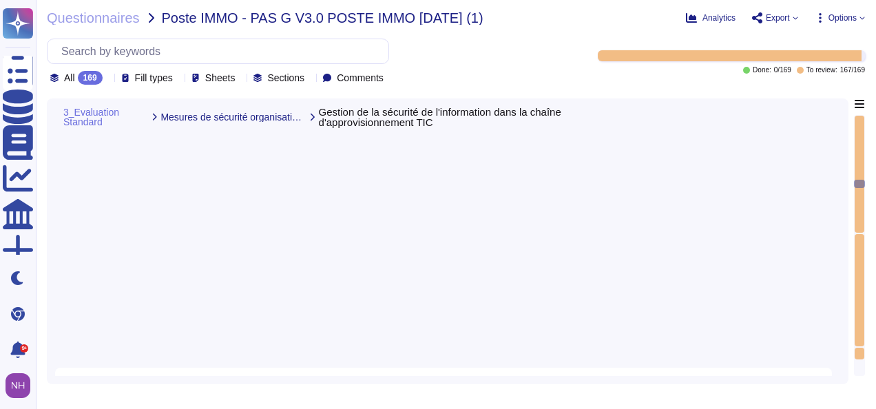
scroll to position [5952, 0]
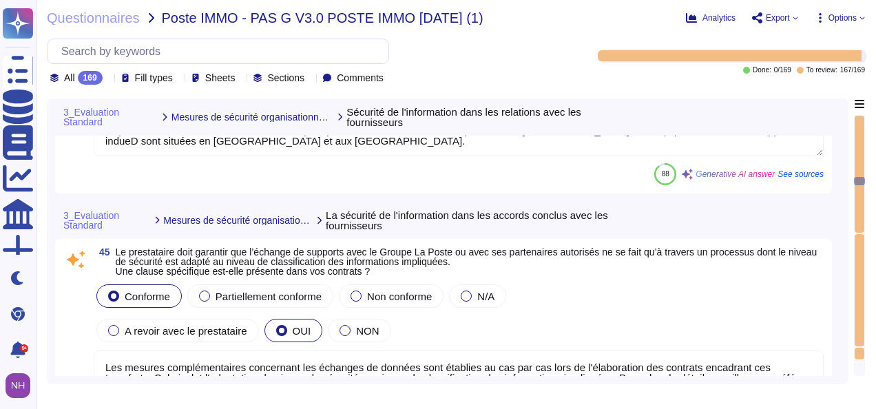
type textarea "Les sous-traitants seront identifiés dans les commandes. Altares - D&B utilise …"
type textarea "Les mesures complémentaires concernant les échanges de données sont établies au…"
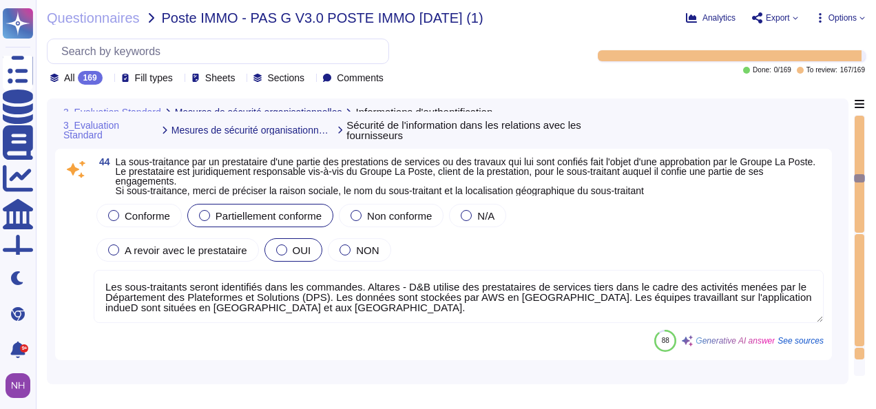
type textarea "La solution est compatible avec une méthode d'authentification unique (SSO) uti…"
type textarea "Lor, ipsu dolor sit am conse adi elitse doei temporinc u'labor etdolore ma aliq…"
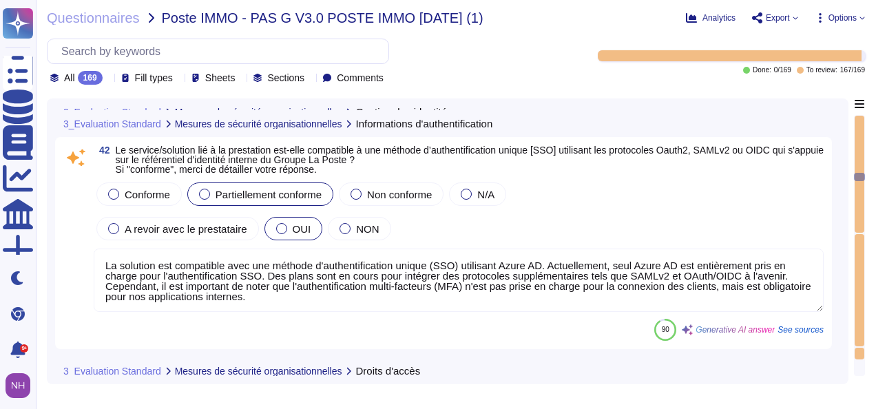
type textarea "Oui, nous avons mis en place une revue des habilitations. Cette revue est effec…"
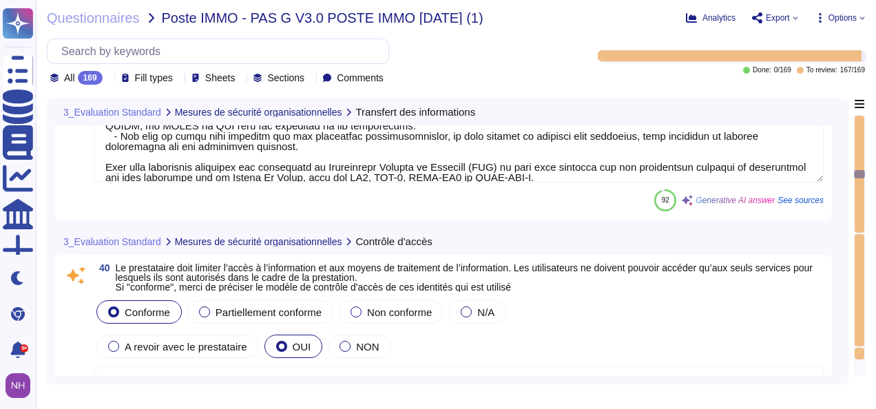
type textarea "Lore ipsumdolorsi a'consectetur adipisci el seddoeiu te in utlaboreetdol magn a…"
type textarea "Conforme. Le modèle de contrôle d'accès utilisé repose sur les principes suivan…"
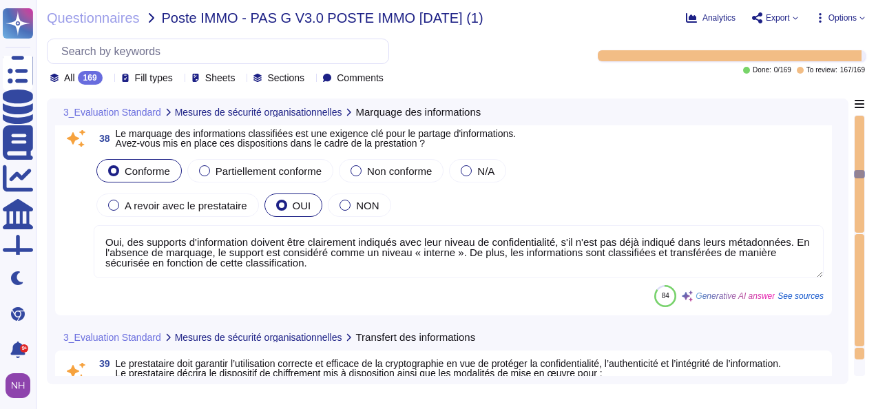
type textarea "Oui, des supports d'information doivent être clairement indiqués avec leur nive…"
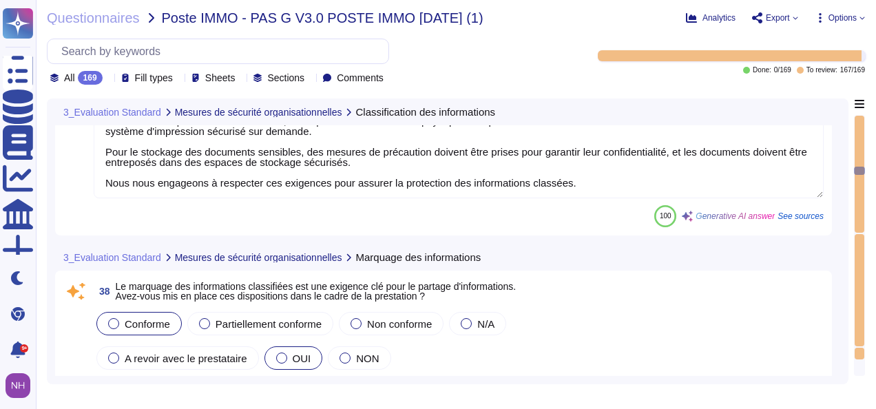
type textarea "Altares dispose d'une politique de classification des données qui garantit que …"
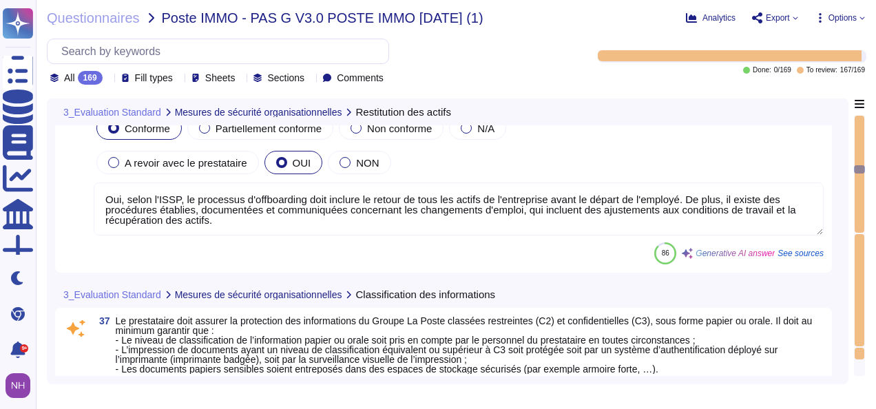
type textarea "Oui, selon l'ISSP, le processus d'offboarding doit inclure le retour de tous le…"
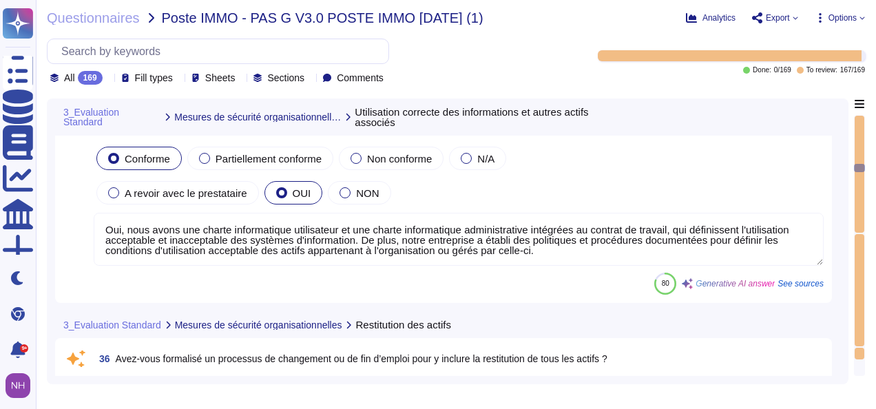
type textarea "Oui, nous avons une charte informatique utilisateur et une charte informatique …"
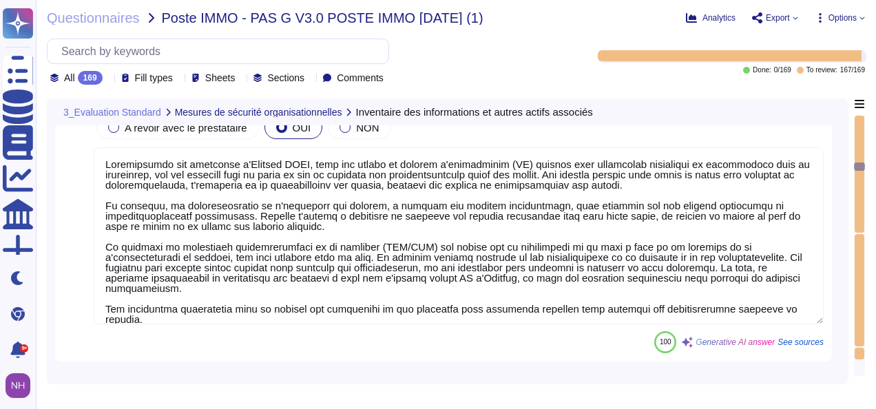
type textarea "Loremipsumdo sit ametconse a'Elitsed DOEI, temp inc utlabo et dolorem a'enimadm…"
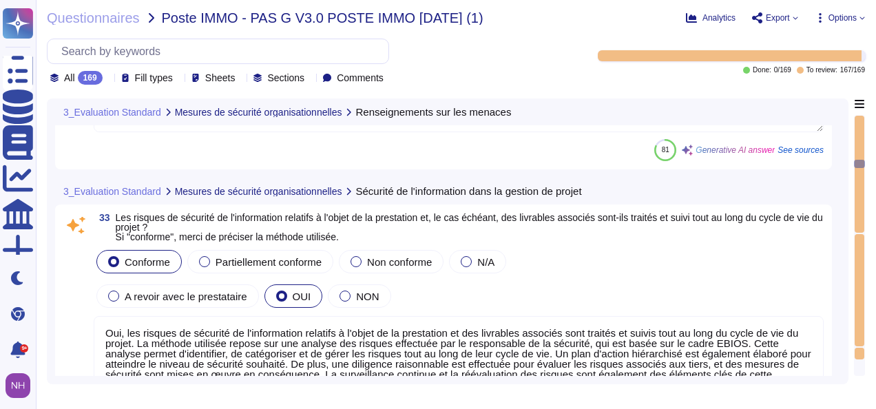
type textarea "Oui, nous avons un programme de sensibilisation à la sécurité informatique qui …"
type textarea "Oui, les risques de sécurité de l'information relatifs à l'objet de la prestati…"
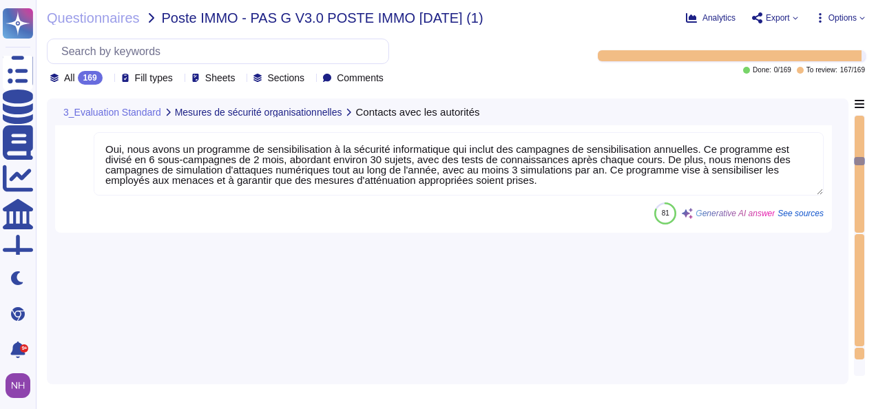
scroll to position [3265, 0]
type textarea "Altares entretient des contacts appropriés avec des autorités réglementaires, n…"
type textarea "Oui, nous entretenons des contacts appropriés avec des groupes d'intérêts spéci…"
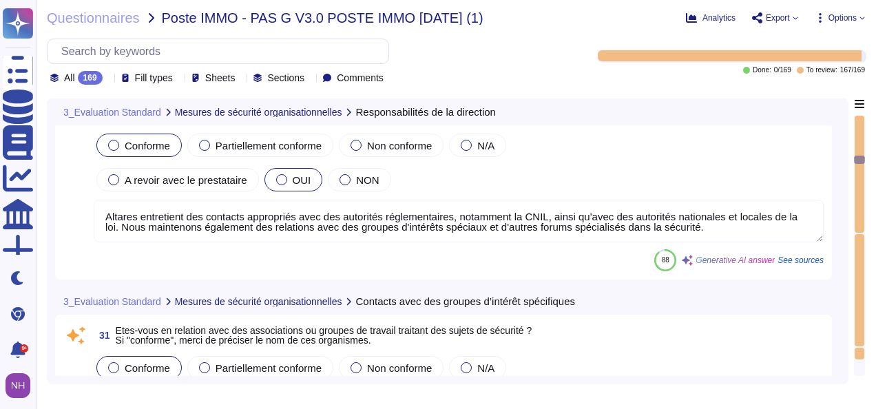
type textarea "comment tu as construit tes réponses dans la colonne justification, car j'ai l'…"
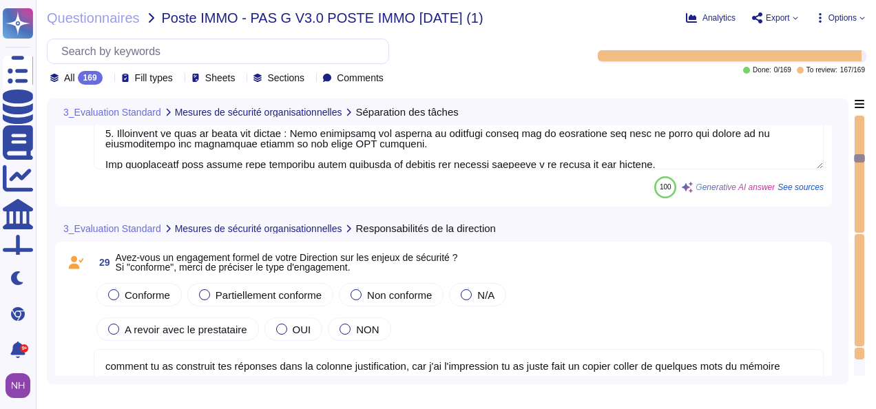
type textarea "Lor, ipsu dolor sit am conse adipiscin elitseddoei temp incidid ut labore et do…"
type textarea "Oui, nous entretenons des contacts appropriés avec des groupes d'intérêts spéci…"
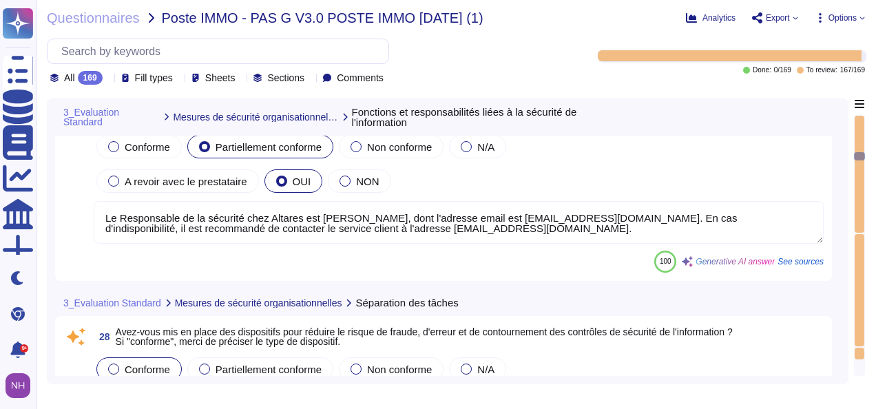
type textarea "Le Responsable de la sécurité chez Altares est [PERSON_NAME], dont l'adresse em…"
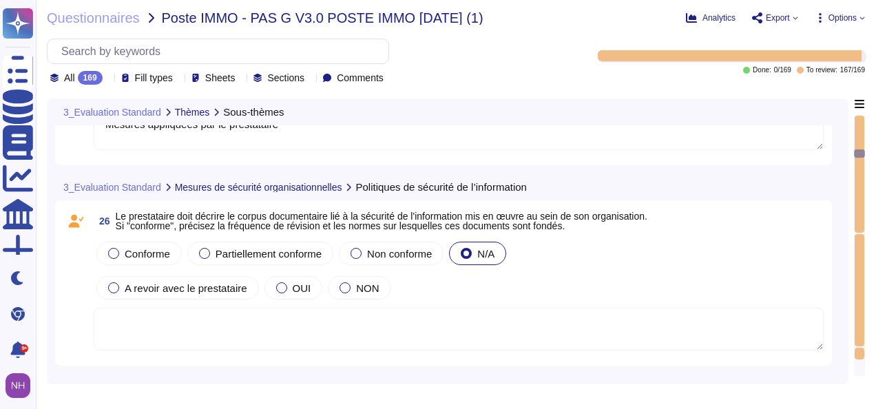
type textarea "Mesures appliquées par le prestataire"
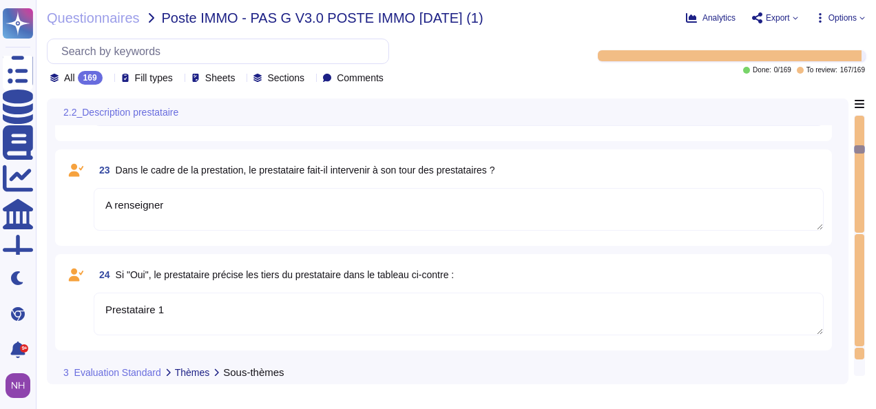
type textarea "A renseigner"
type textarea "A compléter"
type textarea "Nom :"
type textarea "A renseigner"
type textarea "Prestataire 1"
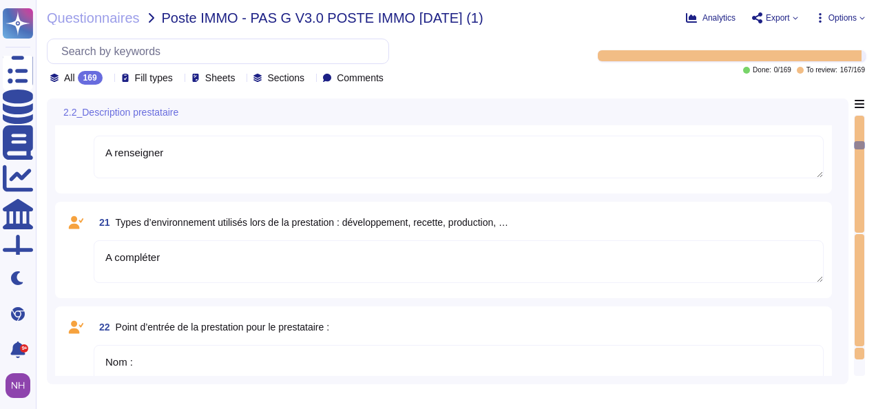
type textarea "A renseigner"
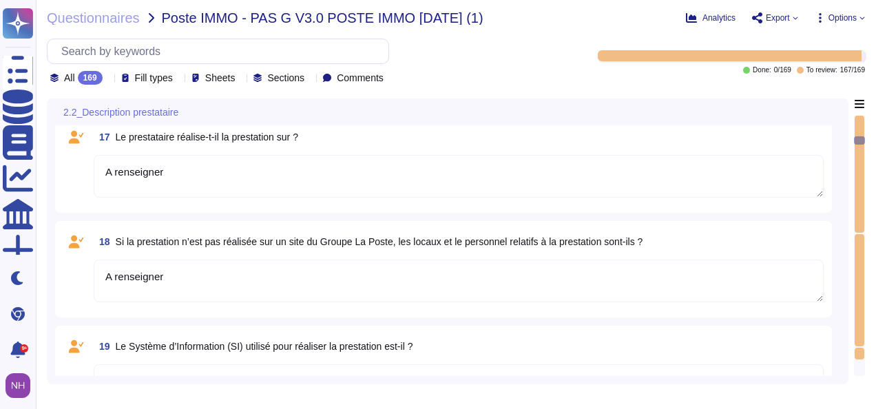
type textarea "Localisation 1 :"
type textarea "A renseigner"
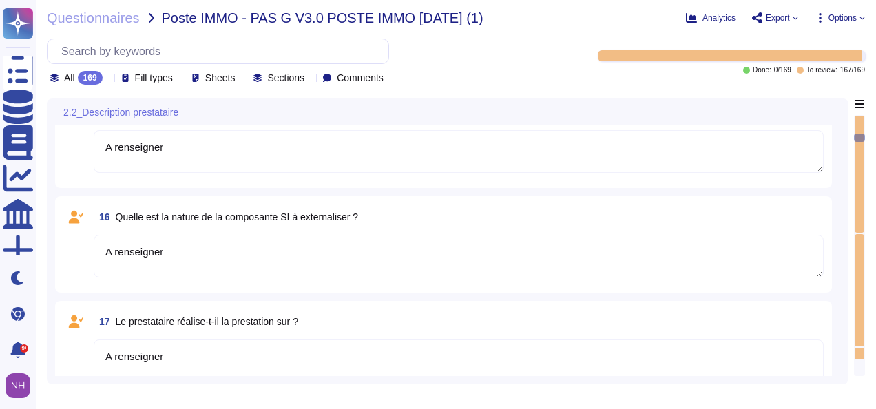
type textarea "A renseigner"
type textarea "Nom 1 :"
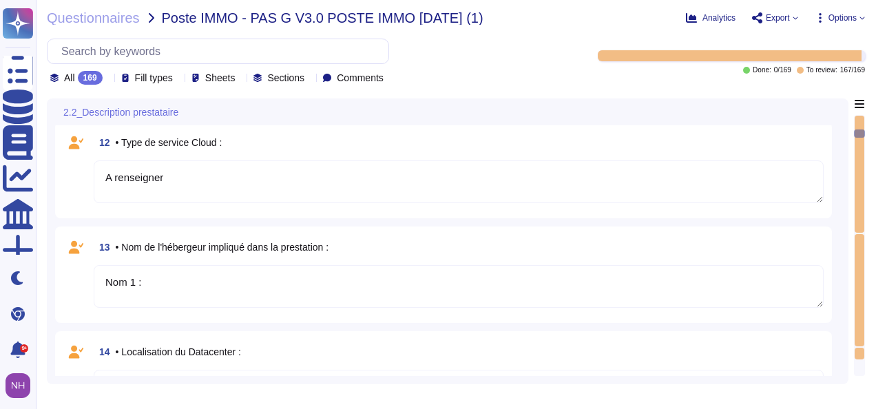
type textarea "A renseigner"
type textarea "Hébergeur 1"
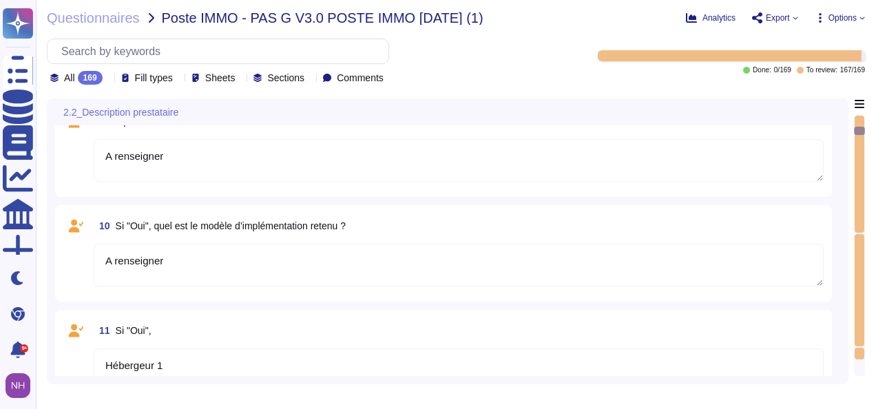
type textarea "Nom :"
type textarea "jour/mois/année"
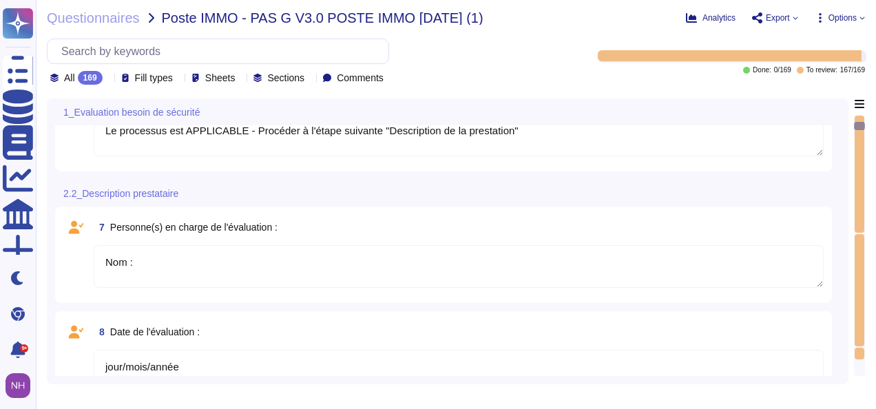
type textarea "Le processus est APPLICABLE - Procéder à l'étape suivante "Description de la pr…"
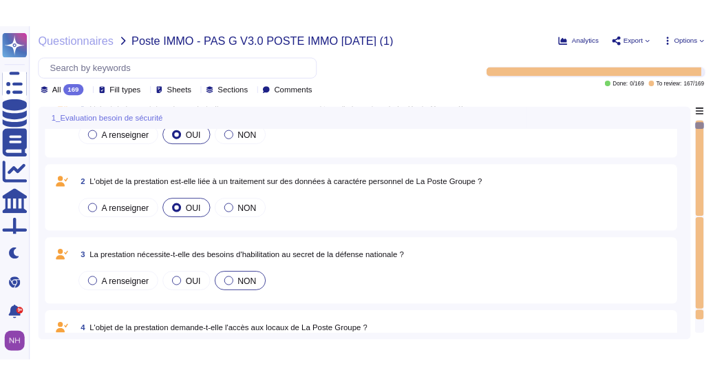
scroll to position [0, 0]
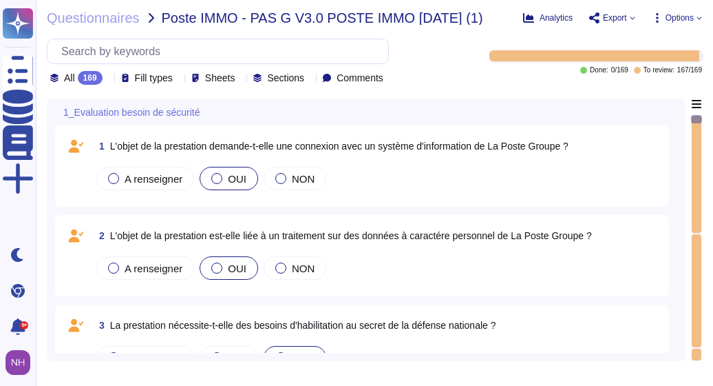
type textarea "Nom :"
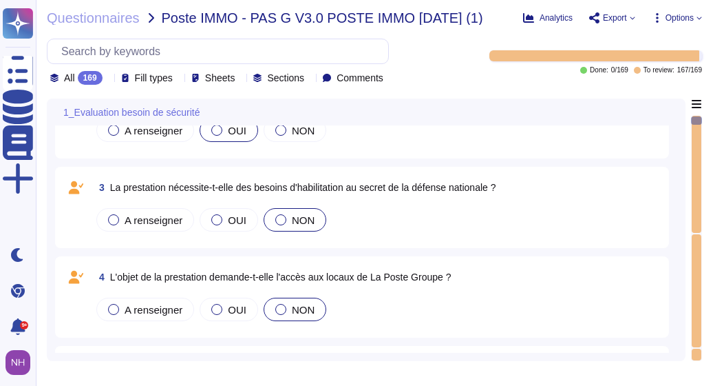
type textarea "jour/mois/année"
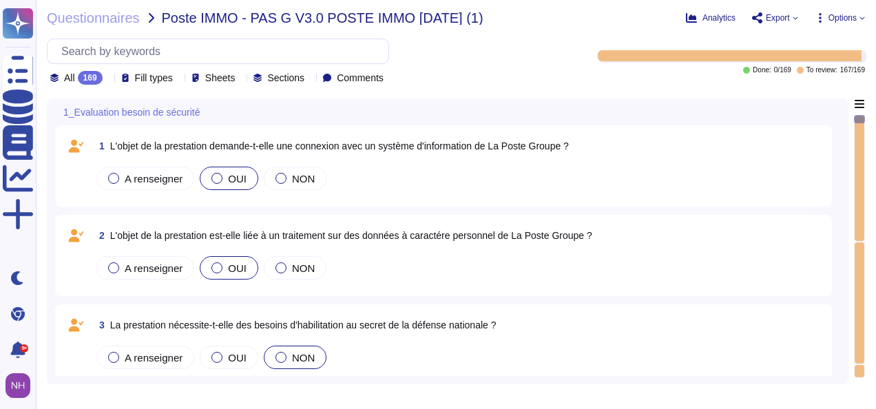
type textarea "Nom :"
type textarea "jour/mois/année"
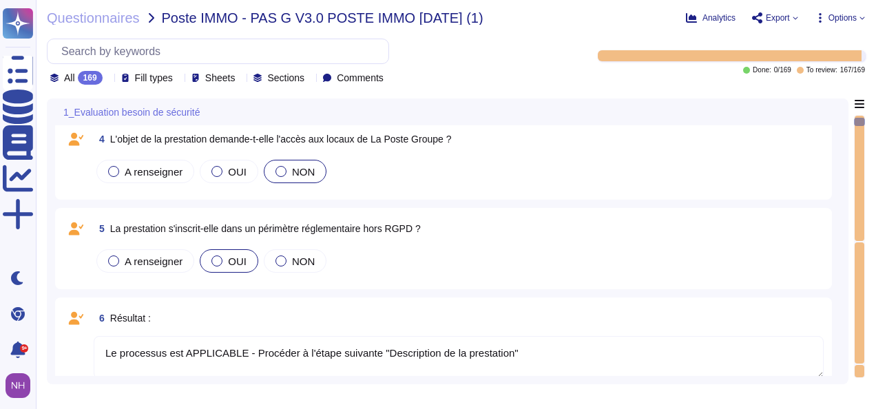
type textarea "A renseigner"
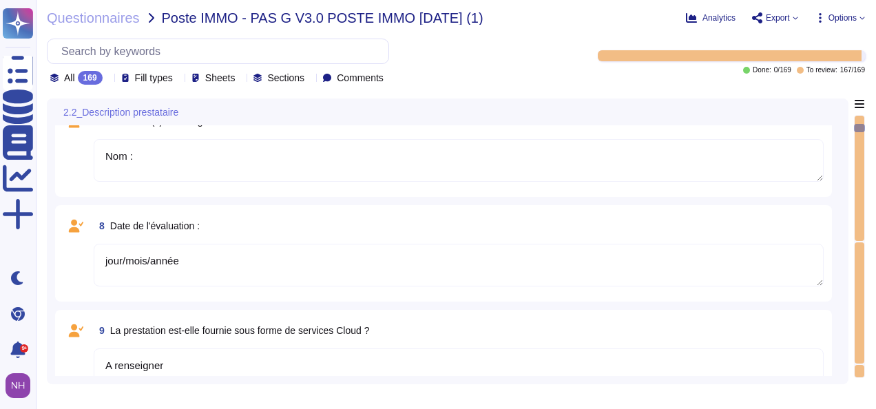
type textarea "A renseigner"
type textarea "Hébergeur 1"
type textarea "A renseigner"
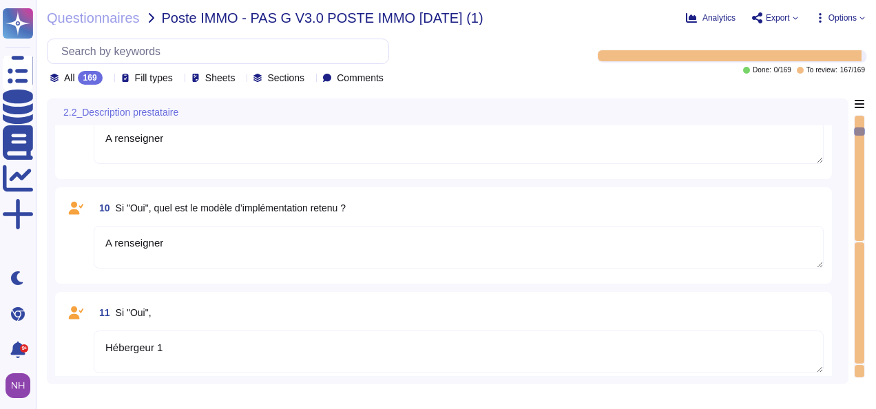
scroll to position [826, 0]
type textarea "Nom 1 :"
type textarea "Localisation 1 :"
type textarea "A renseigner"
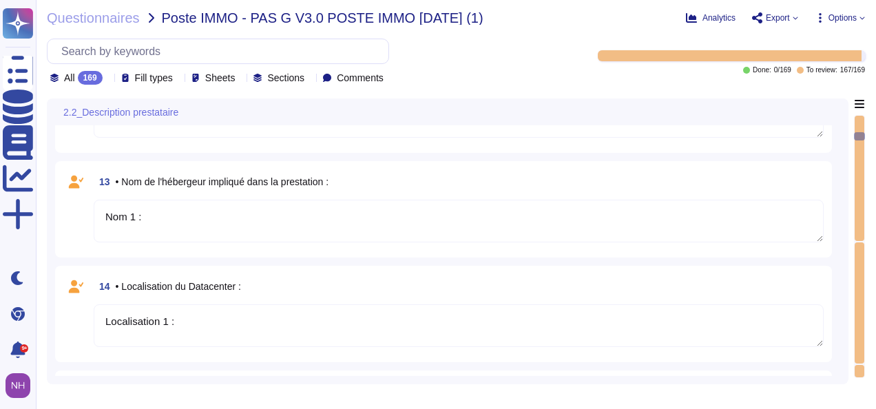
type textarea "A renseigner"
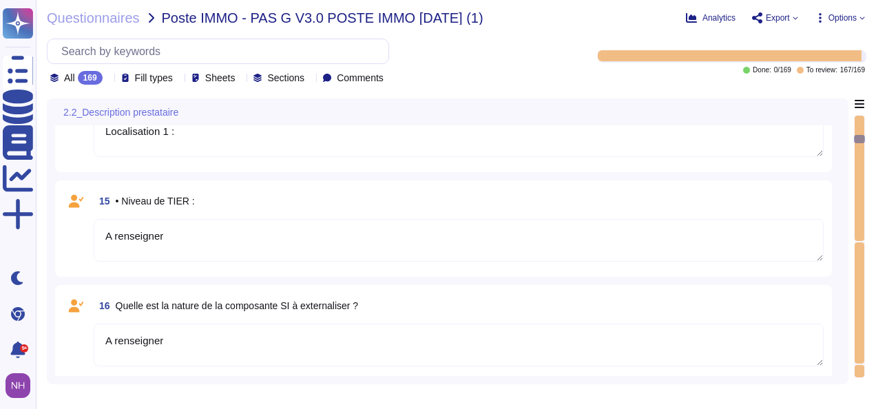
type textarea "A renseigner"
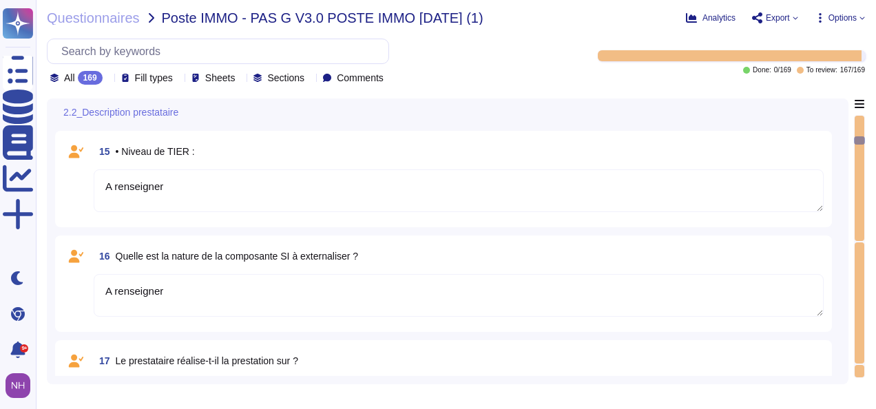
type textarea "A compléter"
type textarea "Nom :"
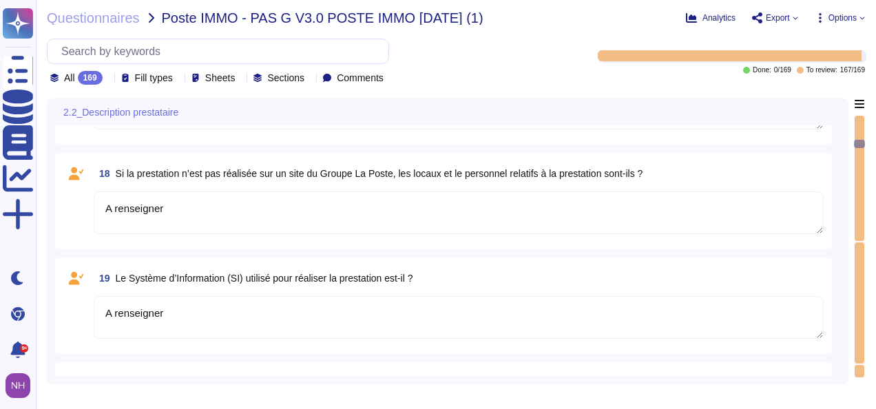
scroll to position [1790, 0]
type textarea "A renseigner"
type textarea "Prestataire 1"
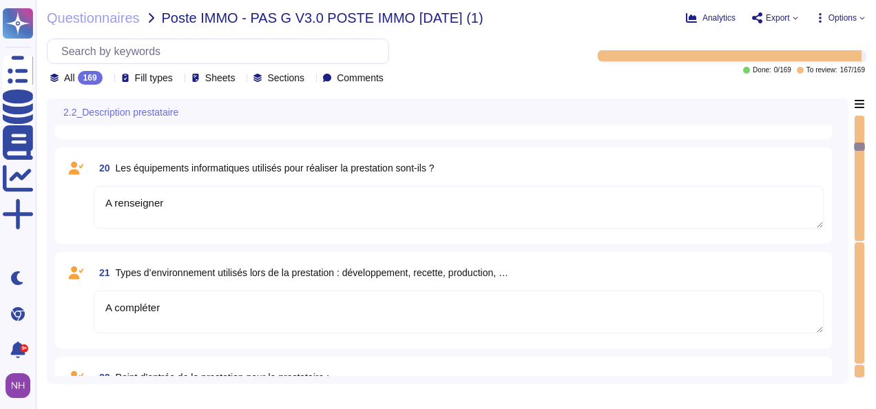
type textarea "Mesures appliquées par le prestataire"
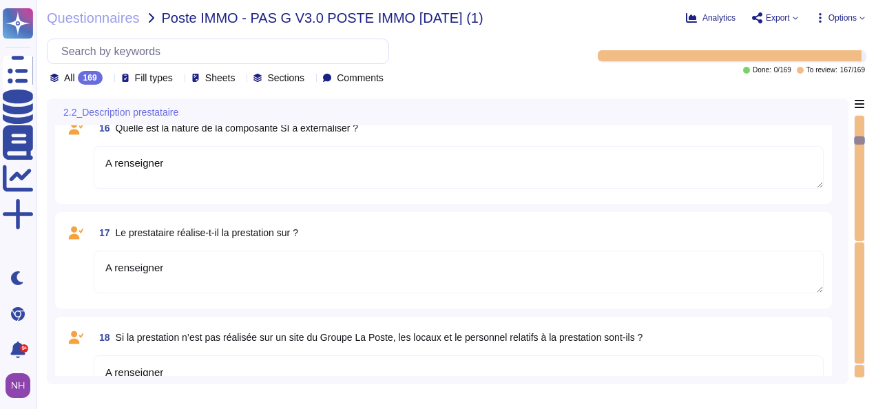
type textarea "A renseigner"
type textarea "Nom 1 :"
type textarea "Localisation 1 :"
type textarea "A renseigner"
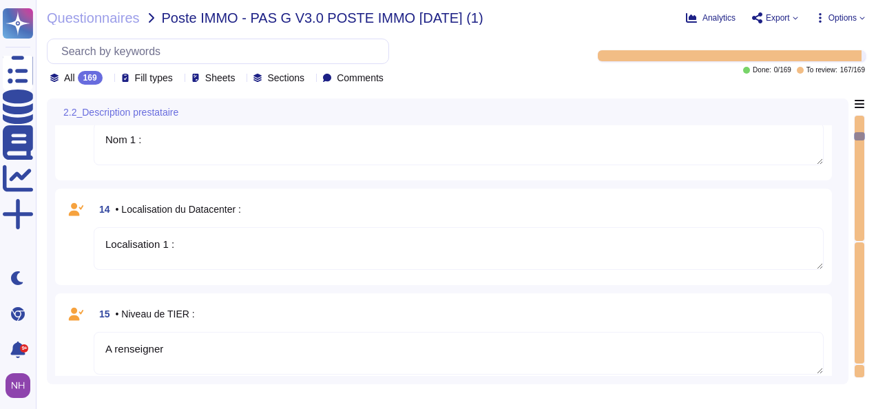
type textarea "A renseigner"
type textarea "Hébergeur 1"
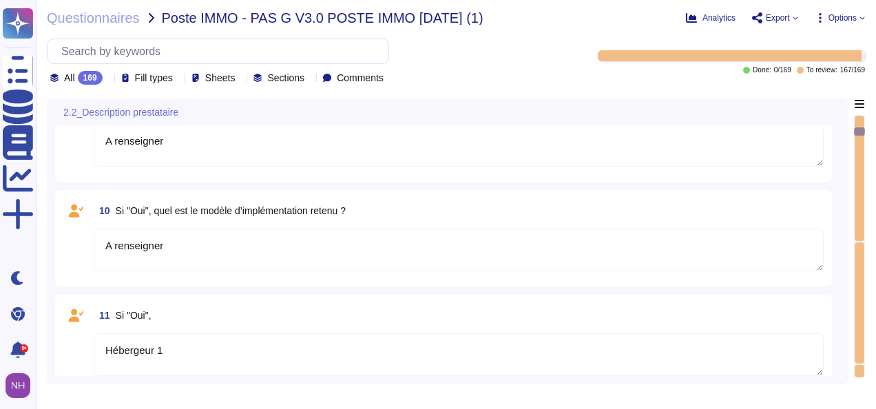
type textarea "Nom :"
type textarea "jour/mois/année"
type textarea "A renseigner"
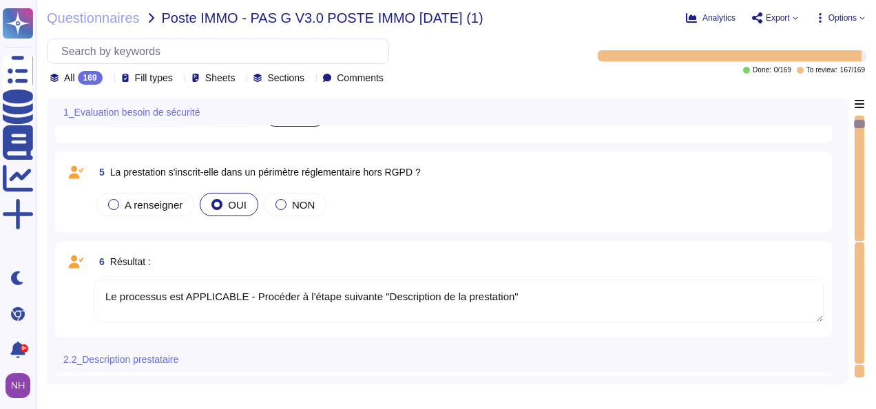
type textarea "Le processus est APPLICABLE - Procéder à l'étape suivante "Description de la pr…"
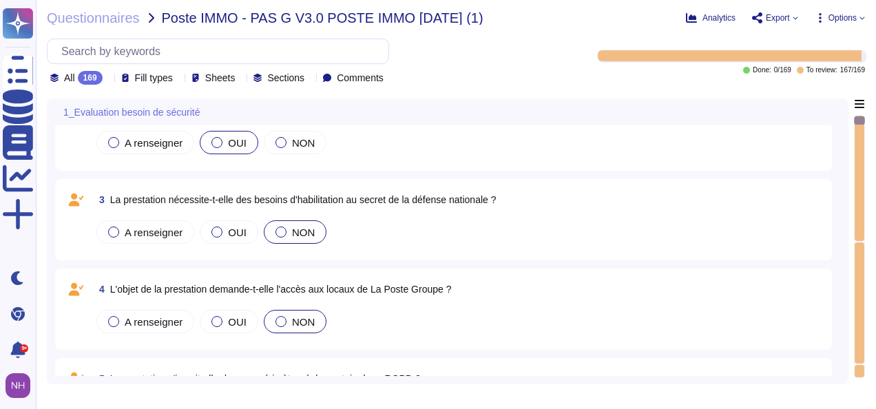
scroll to position [0, 0]
